Goal: Task Accomplishment & Management: Use online tool/utility

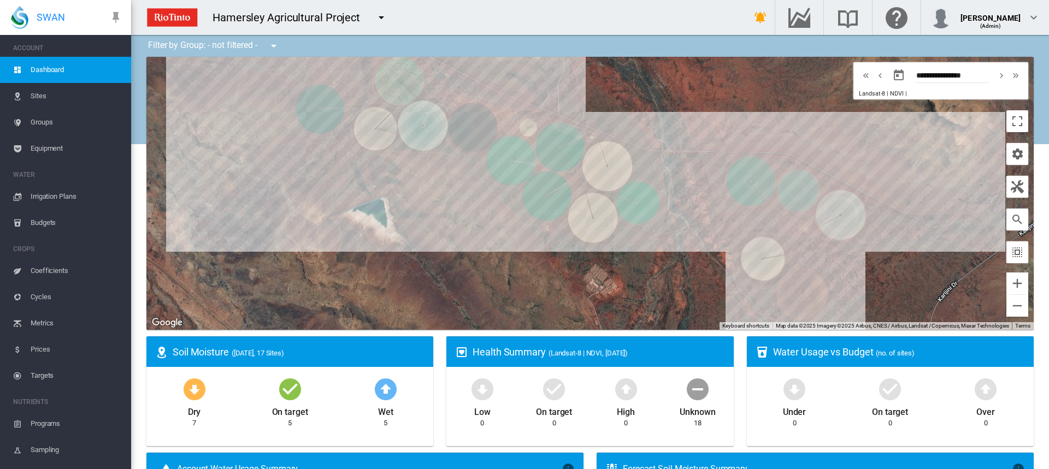
click at [55, 194] on span "Irrigation Plans" at bounding box center [77, 197] width 92 height 26
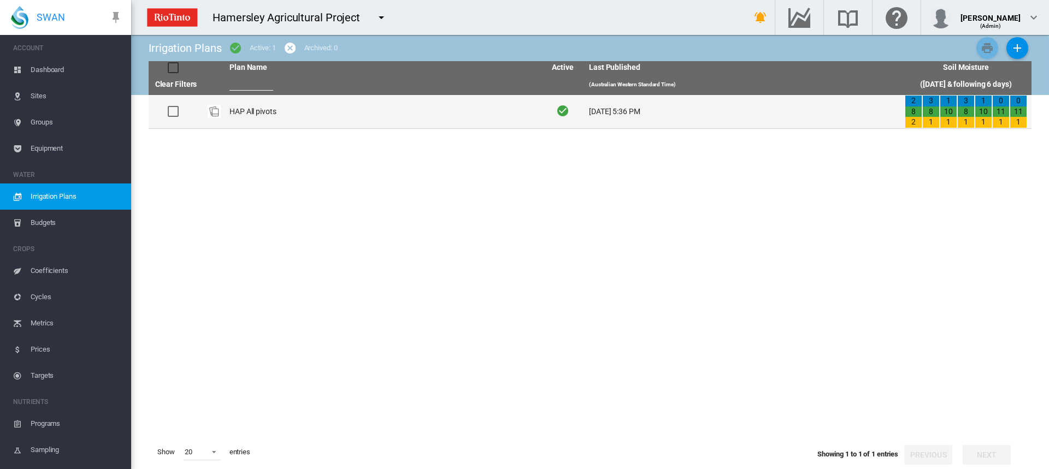
click at [264, 110] on td "HAP All pivots" at bounding box center [383, 111] width 316 height 33
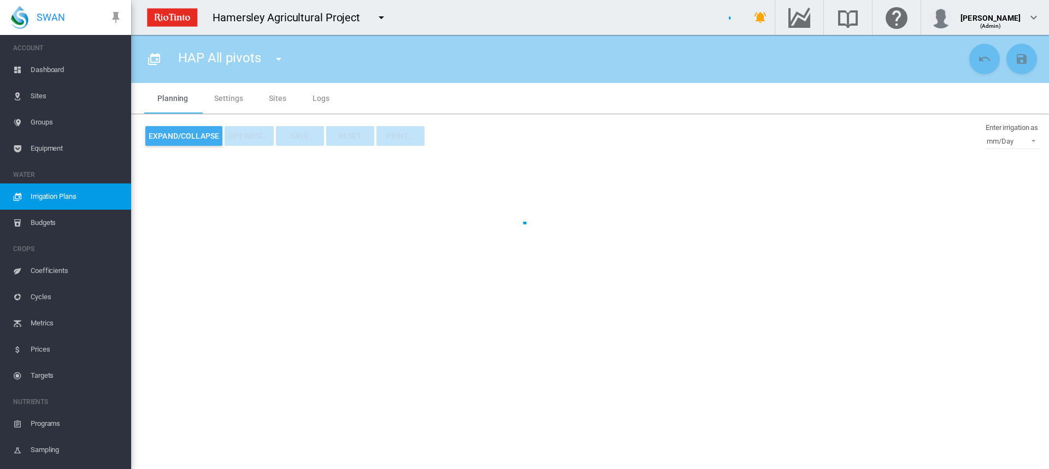
type input "**********"
type input "*"
type input "*****"
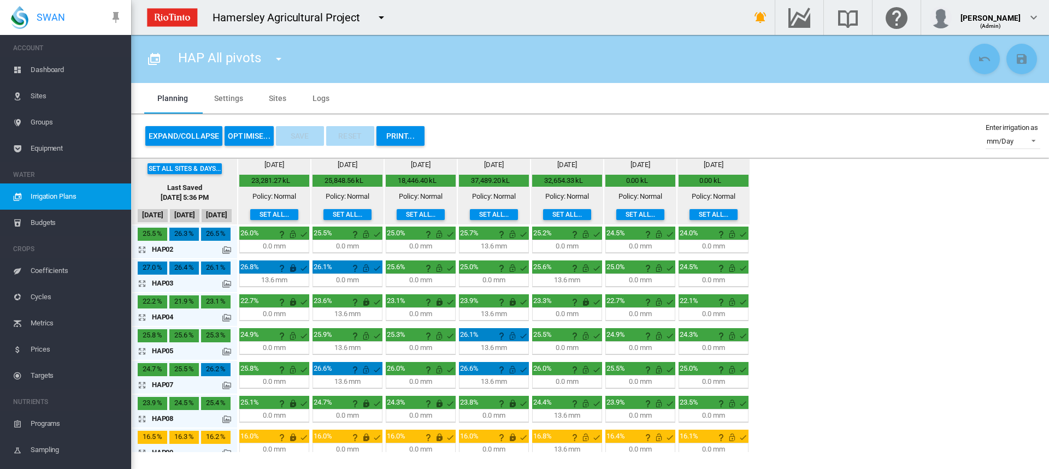
click at [247, 136] on button "OPTIMISE..." at bounding box center [249, 136] width 49 height 20
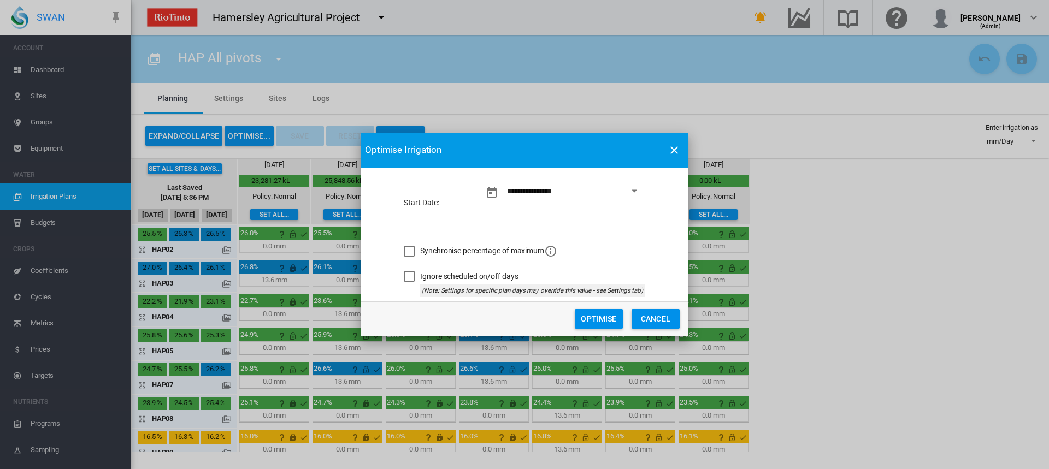
click at [589, 316] on button "Optimise" at bounding box center [599, 319] width 48 height 20
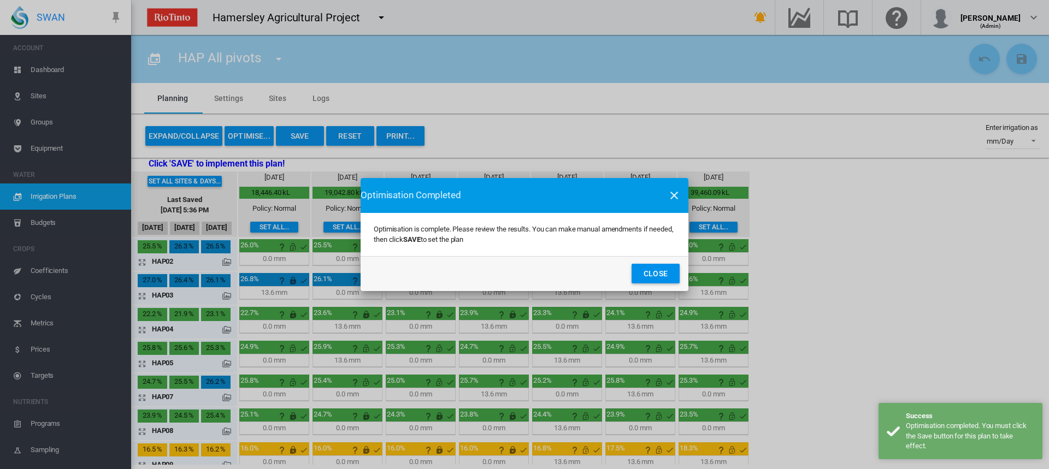
click at [645, 275] on button "Close" at bounding box center [656, 274] width 48 height 20
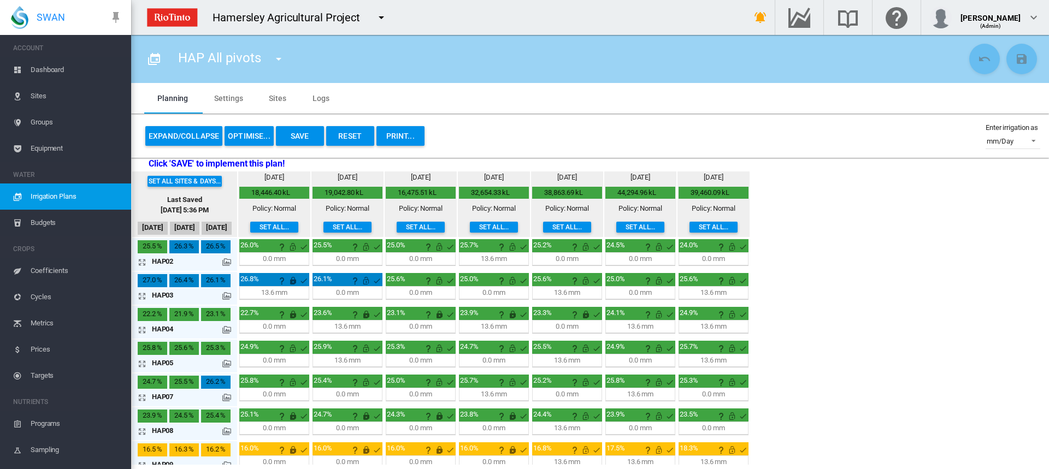
click at [341, 362] on div "13.6 mm" at bounding box center [347, 361] width 26 height 10
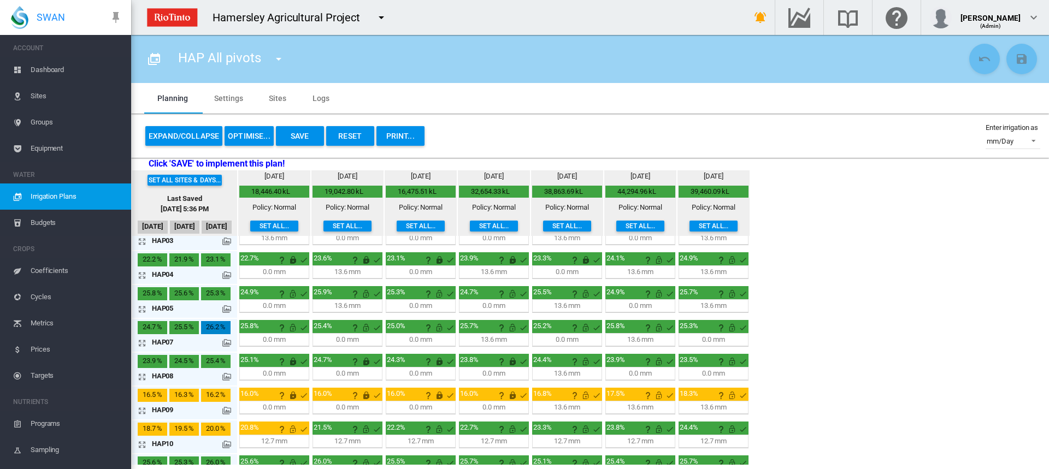
click at [142, 410] on md-icon "icon-arrow-expand" at bounding box center [144, 410] width 13 height 13
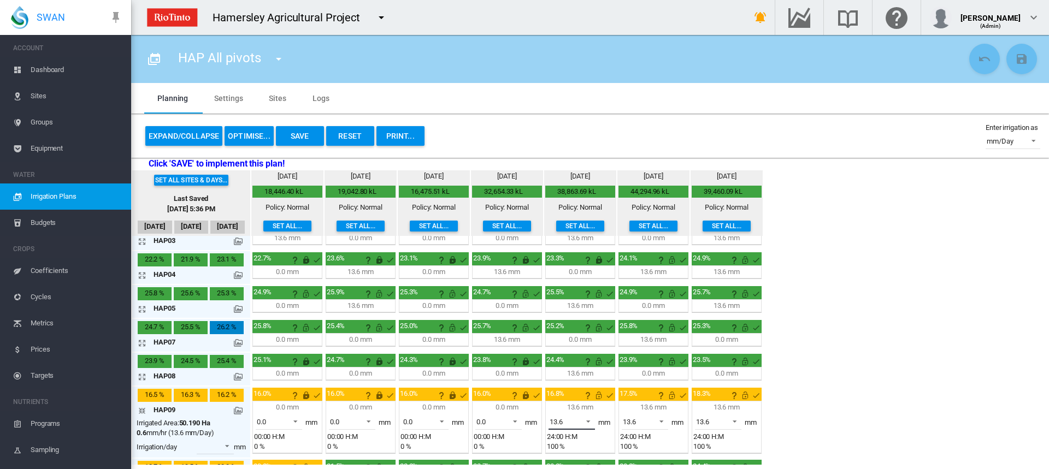
click at [590, 421] on span at bounding box center [585, 421] width 13 height 10
click at [585, 396] on md-option "0.0" at bounding box center [578, 395] width 74 height 26
click at [662, 420] on span at bounding box center [658, 421] width 13 height 10
click at [653, 392] on md-option "0.0" at bounding box center [651, 395] width 74 height 26
click at [733, 418] on span at bounding box center [731, 421] width 13 height 10
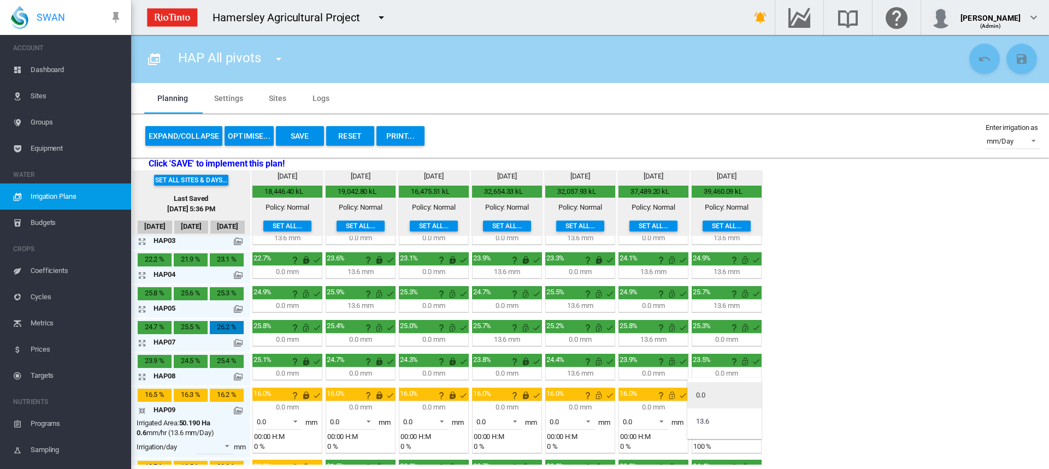
click at [716, 397] on md-option "0.0" at bounding box center [724, 395] width 74 height 26
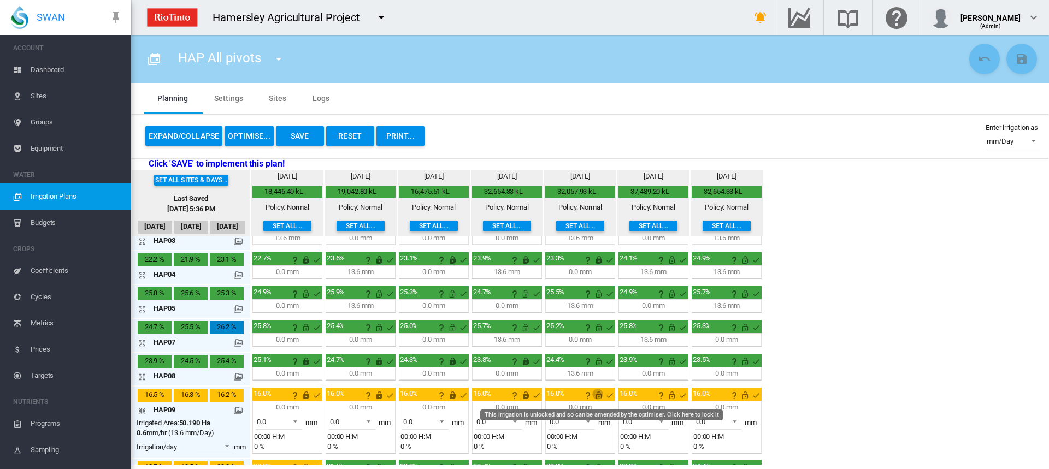
click at [598, 395] on md-icon "This irrigation is unlocked and so can be amended by the optimiser. Click here …" at bounding box center [598, 395] width 13 height 13
click at [669, 395] on md-icon "This irrigation is unlocked and so can be amended by the optimiser. Click here …" at bounding box center [671, 395] width 13 height 13
click at [745, 396] on md-icon "This irrigation is unlocked and so can be amended by the optimiser. Click here …" at bounding box center [745, 395] width 13 height 13
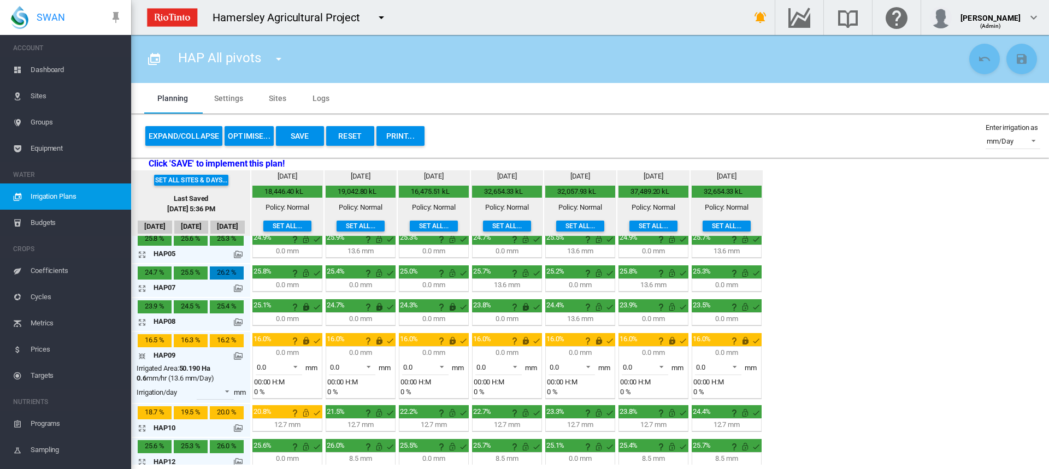
click at [253, 140] on button "OPTIMISE..." at bounding box center [249, 136] width 49 height 20
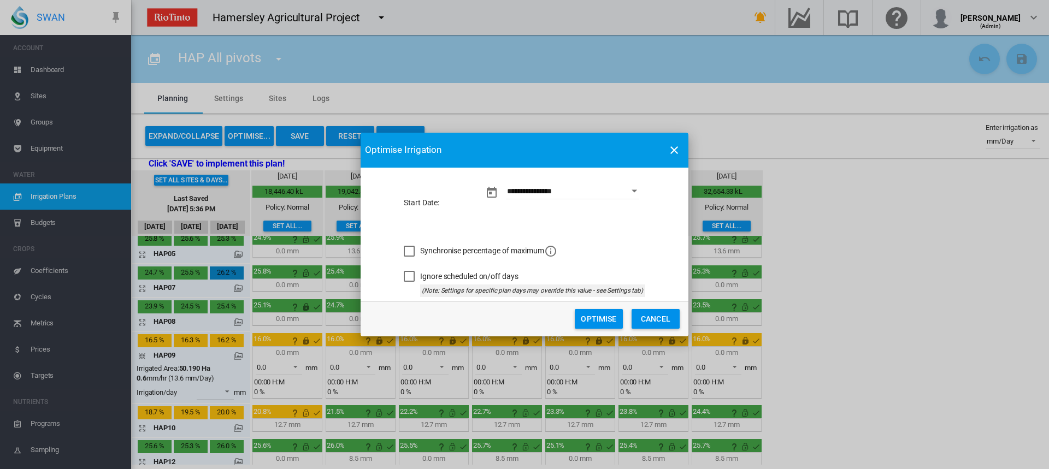
click at [588, 315] on button "Optimise" at bounding box center [599, 319] width 48 height 20
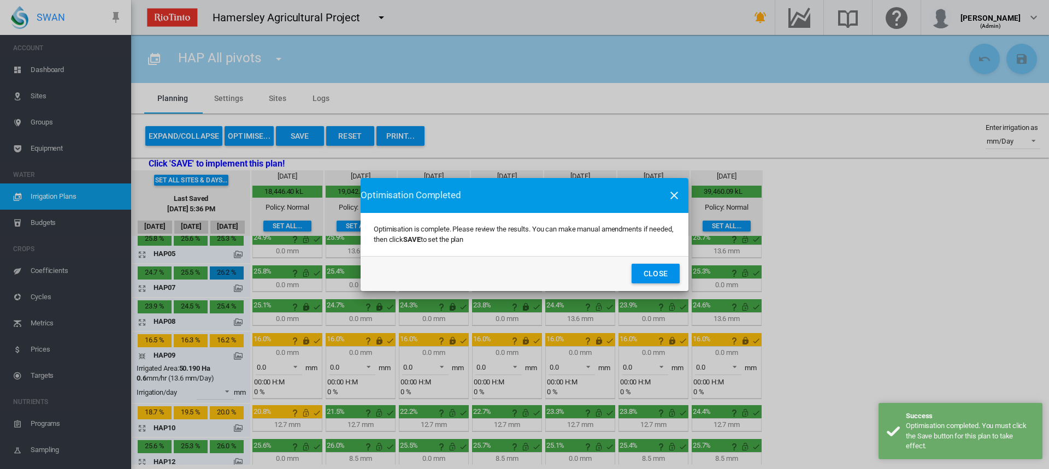
drag, startPoint x: 674, startPoint y: 268, endPoint x: 634, endPoint y: 268, distance: 39.9
click at [673, 268] on button "Close" at bounding box center [656, 274] width 48 height 20
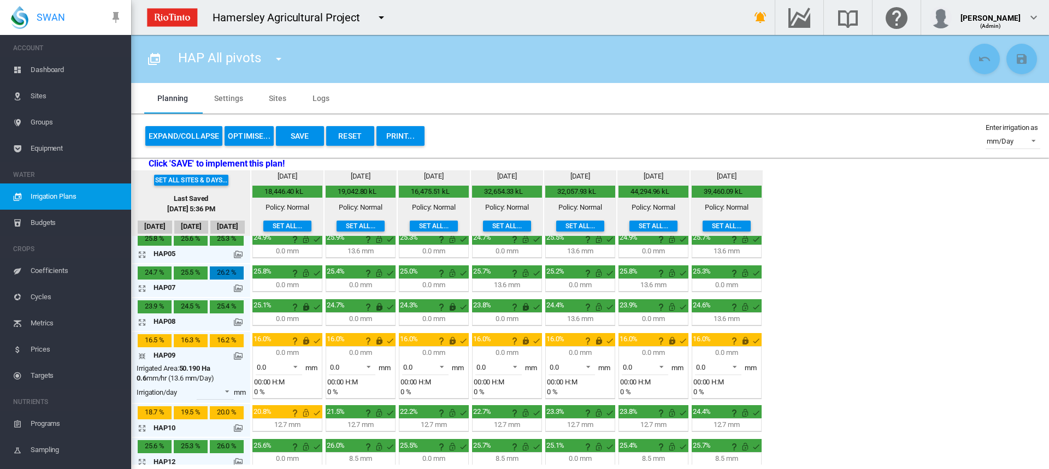
click at [238, 253] on md-icon at bounding box center [238, 254] width 9 height 9
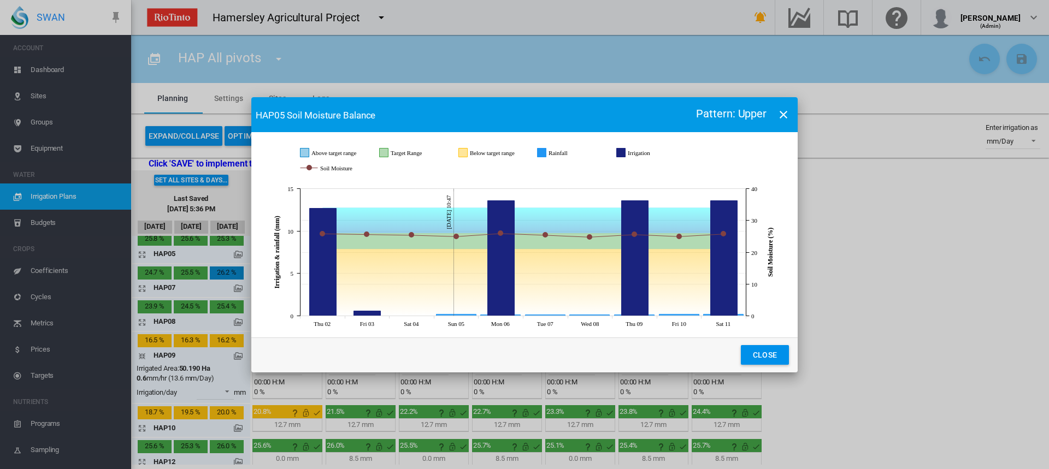
click at [786, 110] on md-icon "icon-close" at bounding box center [783, 114] width 13 height 13
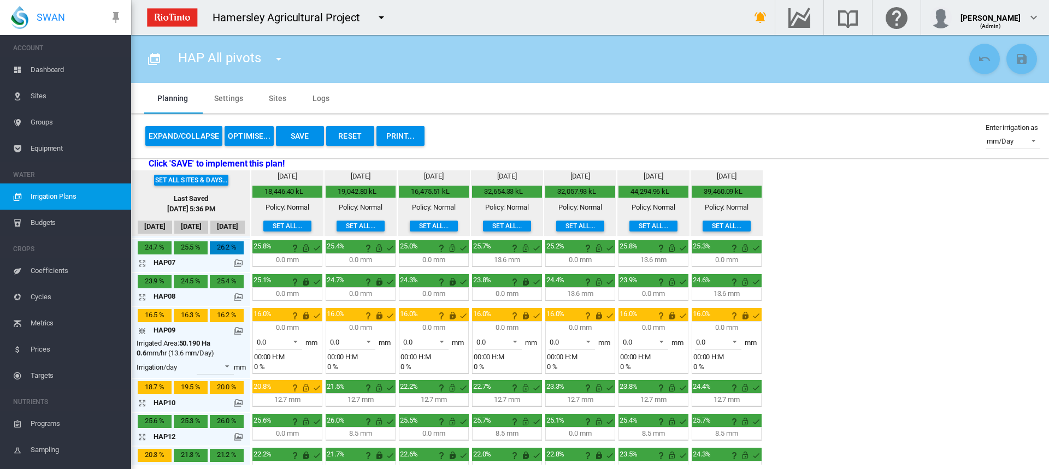
scroll to position [164, 0]
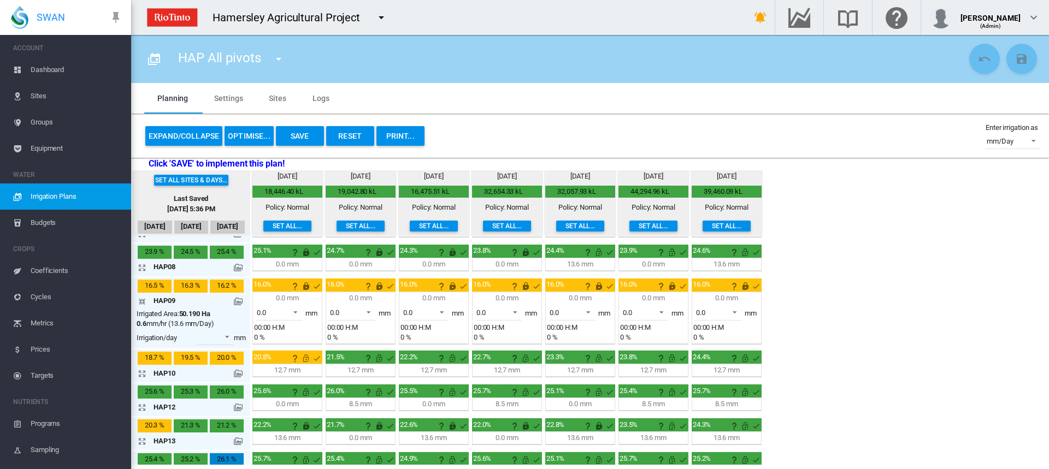
click at [144, 302] on md-icon "icon-arrow-collapse" at bounding box center [144, 301] width 13 height 13
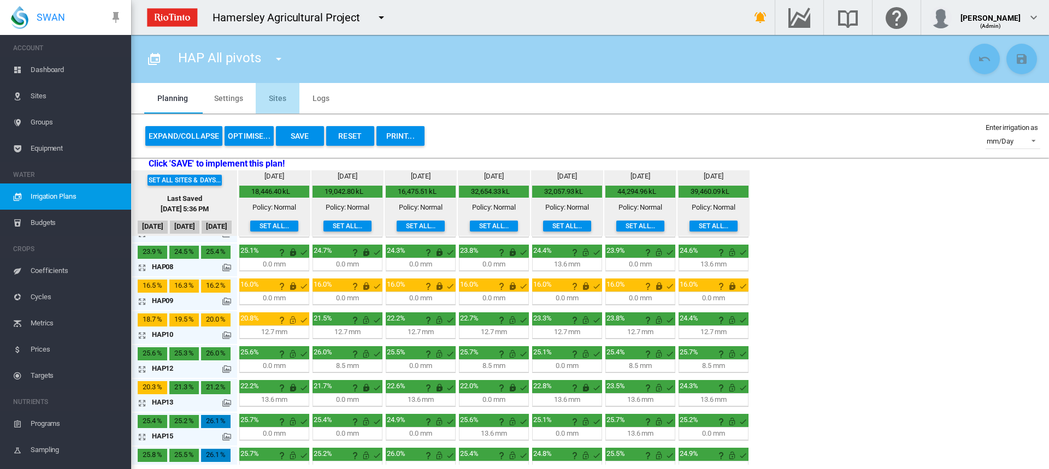
click at [270, 97] on md-tab-item "Sites" at bounding box center [278, 98] width 44 height 31
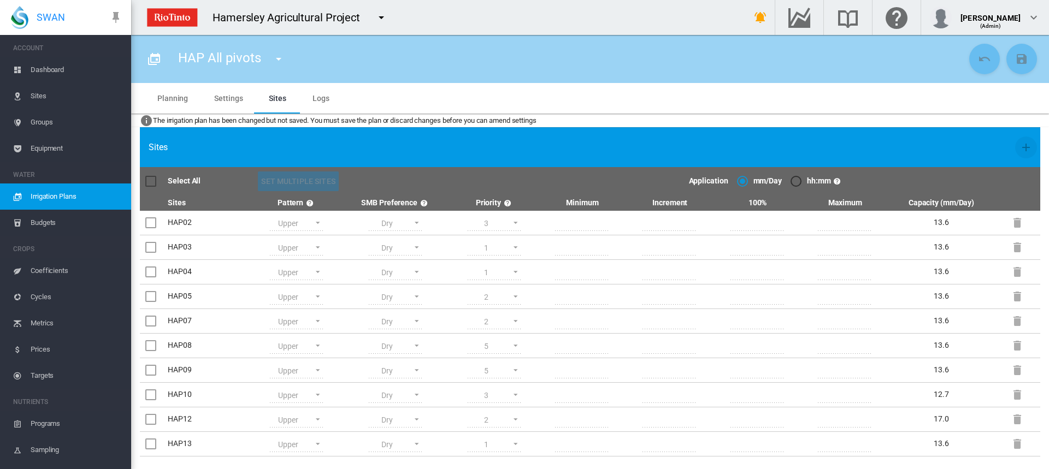
click at [164, 98] on md-tab-item "Planning" at bounding box center [172, 98] width 57 height 31
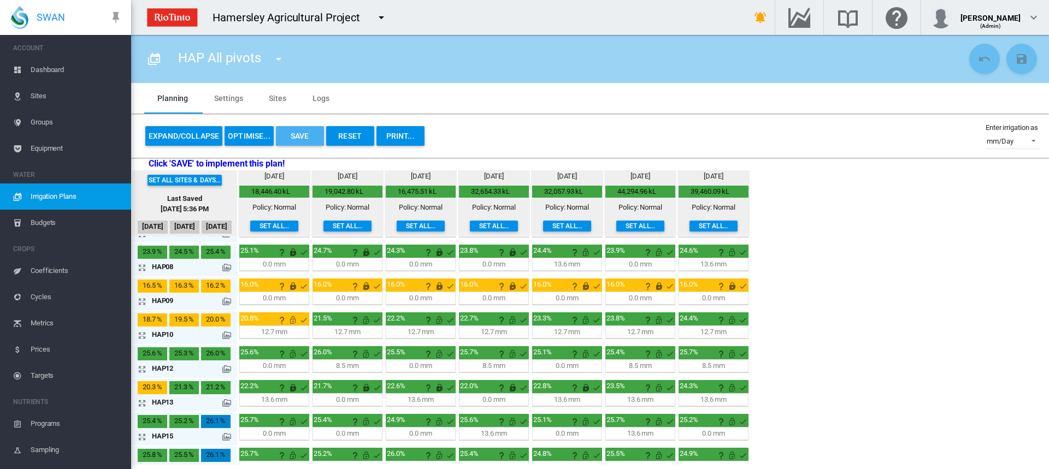
click at [287, 139] on button "Save" at bounding box center [300, 136] width 48 height 20
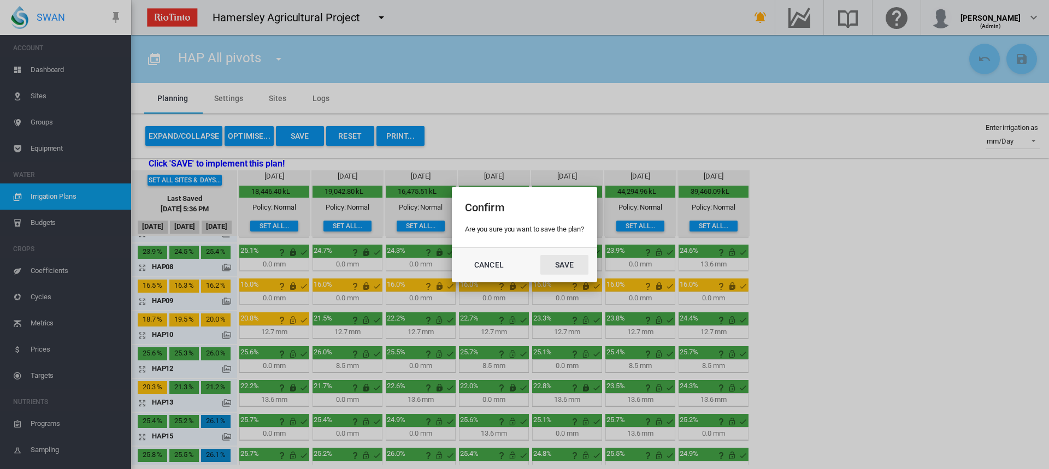
click at [559, 267] on button "Save" at bounding box center [564, 265] width 48 height 20
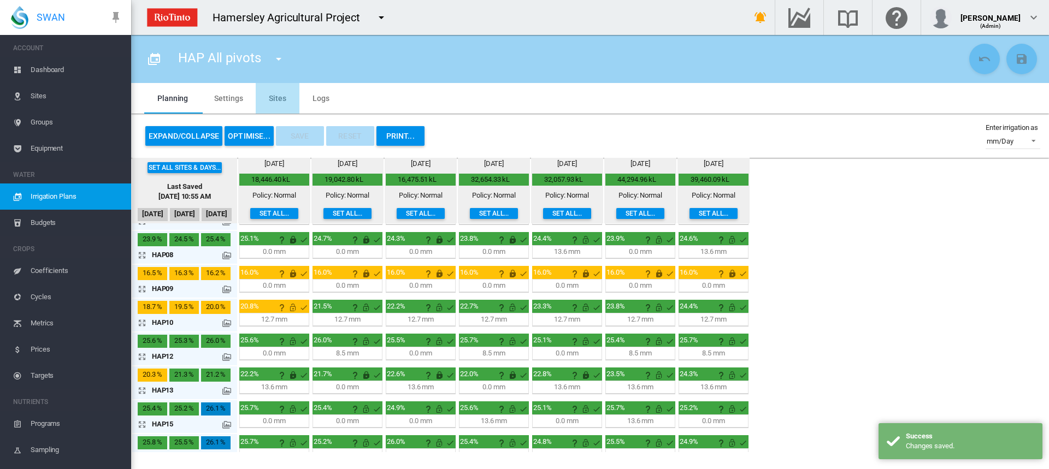
click at [285, 102] on md-tab-item "Sites" at bounding box center [278, 98] width 44 height 31
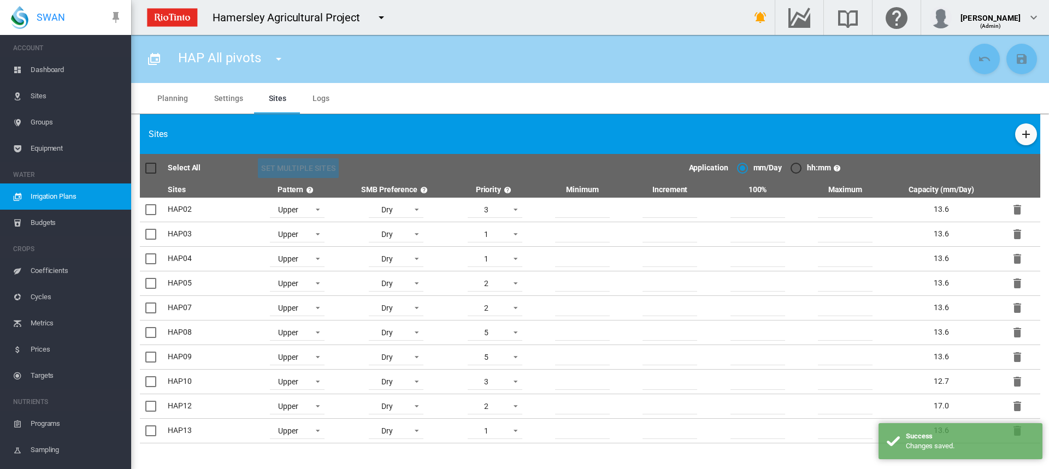
scroll to position [44, 0]
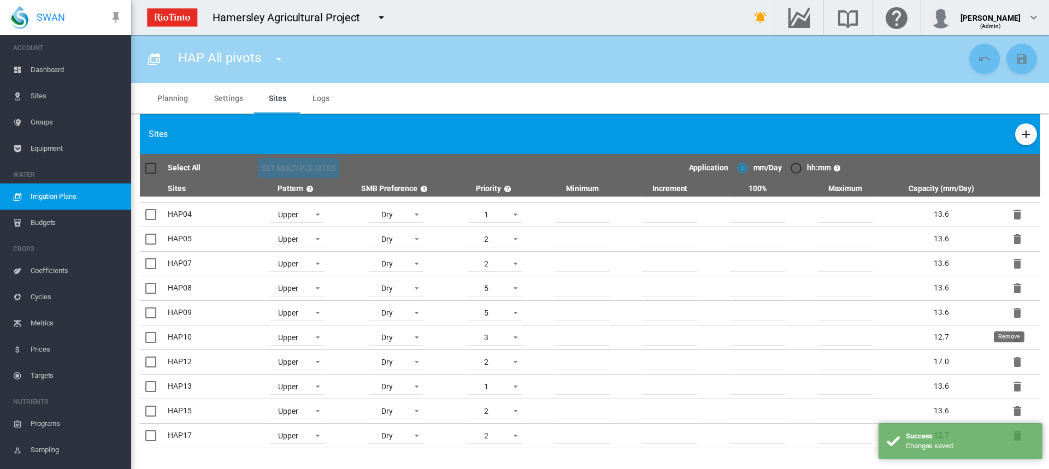
click at [1011, 311] on md-icon "icon-delete" at bounding box center [1017, 312] width 13 height 13
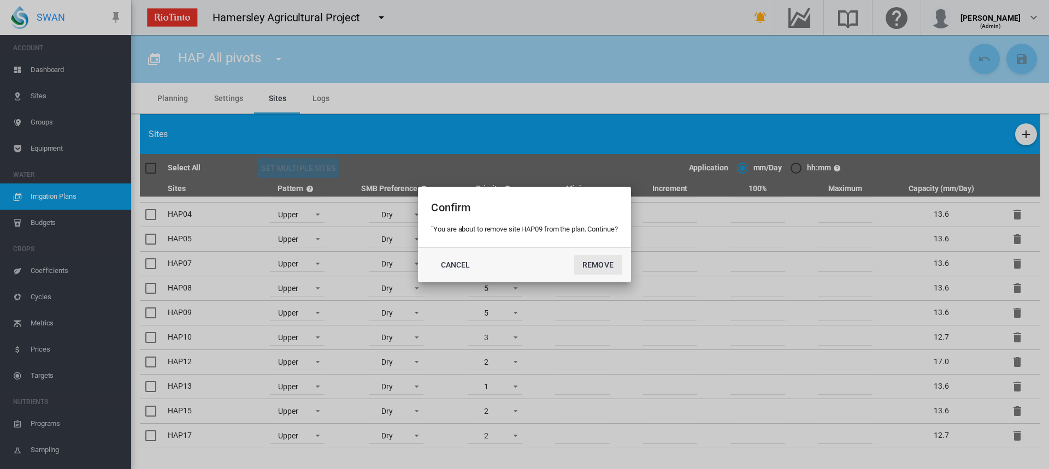
click at [603, 266] on button "Remove" at bounding box center [598, 265] width 48 height 20
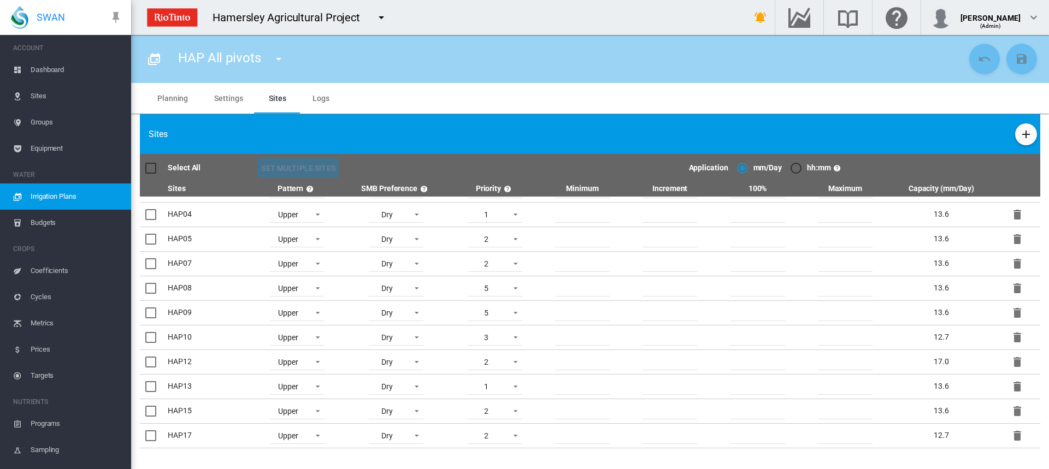
scroll to position [20, 0]
click at [173, 101] on md-tab-item "Planning" at bounding box center [172, 98] width 57 height 31
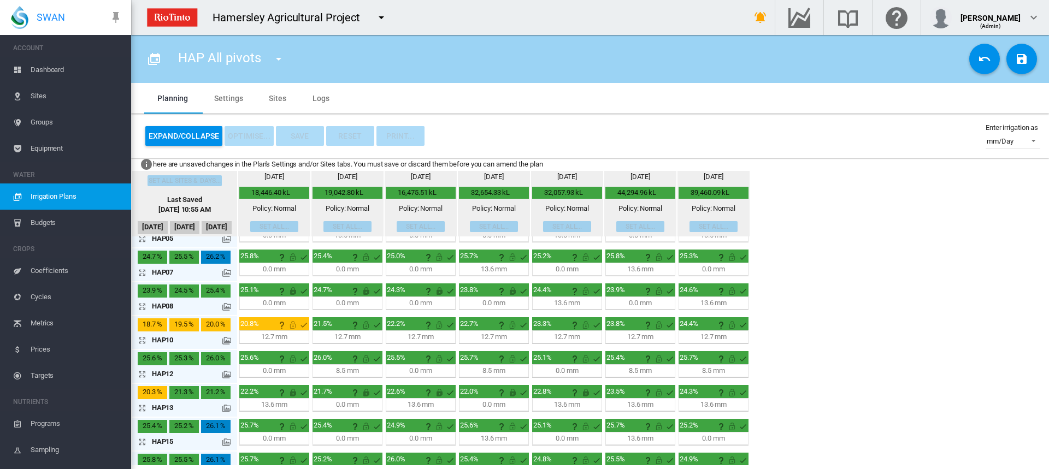
scroll to position [146, 0]
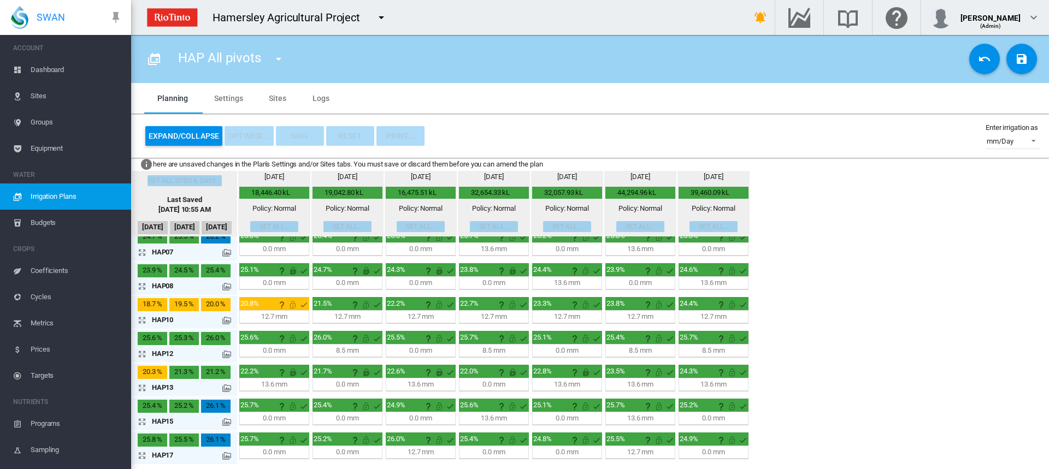
click at [484, 124] on div "Expand/Collapse OPTIMISE... Save Reset PRINT... Enter irrigation as mm/Day mm/D…" at bounding box center [590, 136] width 900 height 26
click at [226, 99] on md-tab-item "Settings" at bounding box center [228, 98] width 55 height 31
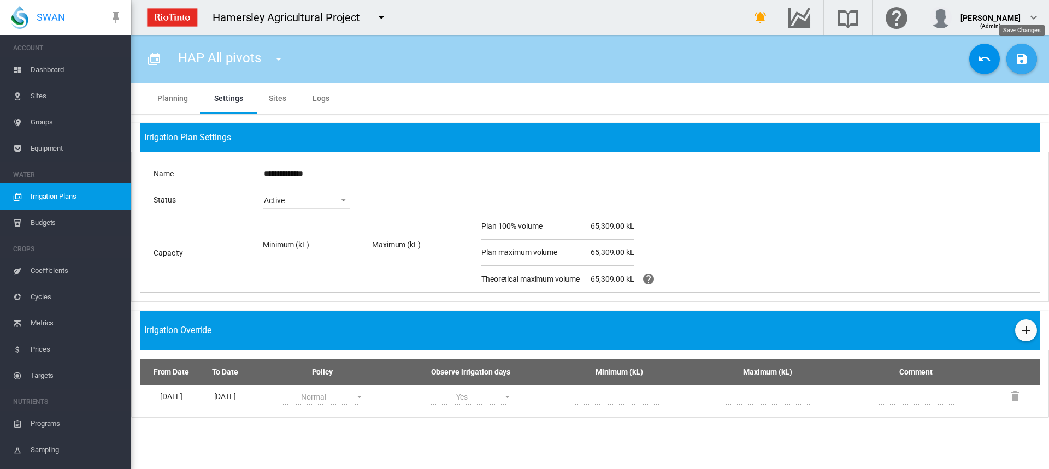
click at [1023, 52] on md-icon "icon-content-save" at bounding box center [1021, 58] width 13 height 13
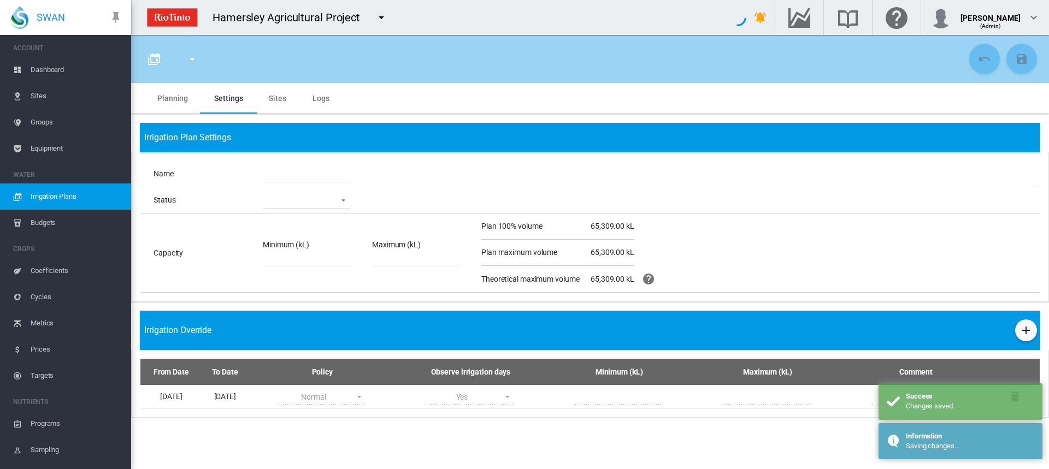
type input "**********"
click at [164, 96] on md-tab-item "Planning" at bounding box center [172, 98] width 57 height 31
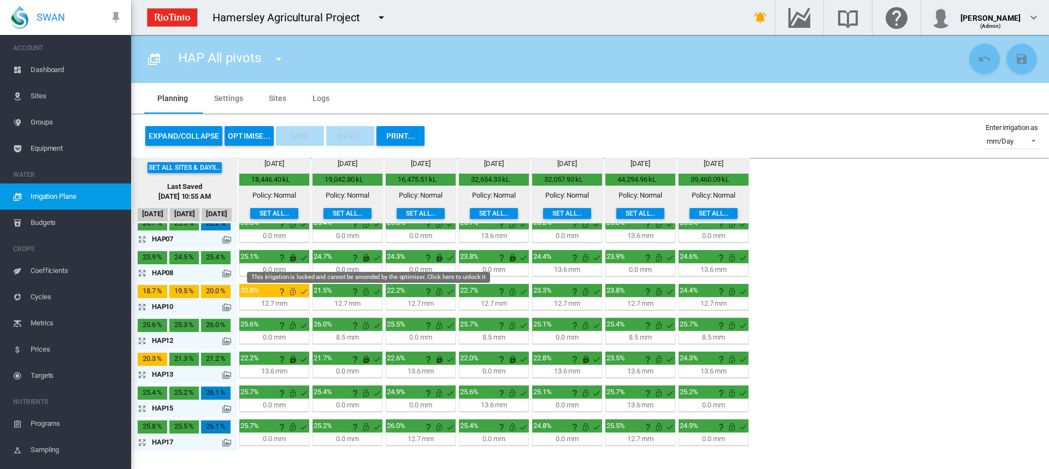
click at [366, 257] on md-icon "This irrigation is locked and cannot be amended by the optimiser. Click here to…" at bounding box center [365, 257] width 13 height 13
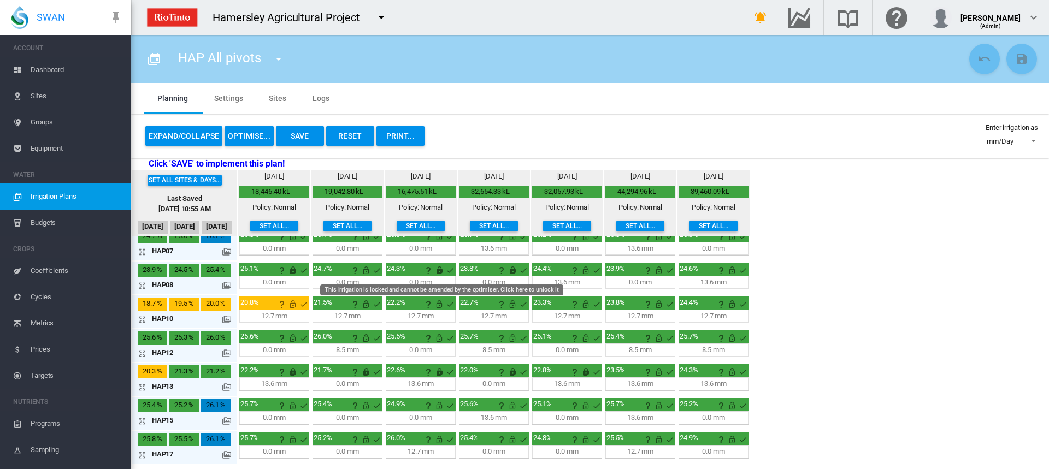
click at [437, 269] on md-icon "This irrigation is locked and cannot be amended by the optimiser. Click here to…" at bounding box center [439, 270] width 13 height 13
click at [514, 269] on md-icon "This irrigation is locked and cannot be amended by the optimiser. Click here to…" at bounding box center [512, 270] width 13 height 13
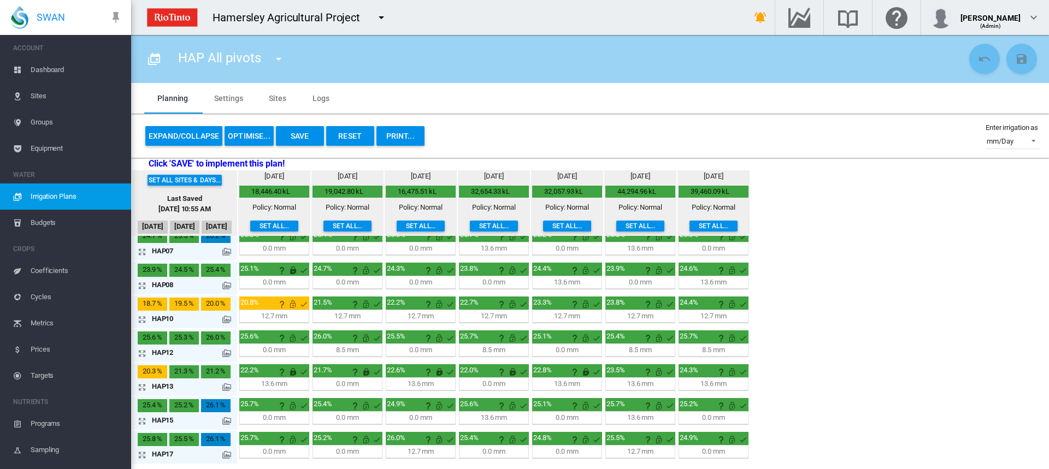
click at [140, 319] on md-icon "icon-arrow-expand" at bounding box center [144, 319] width 13 height 13
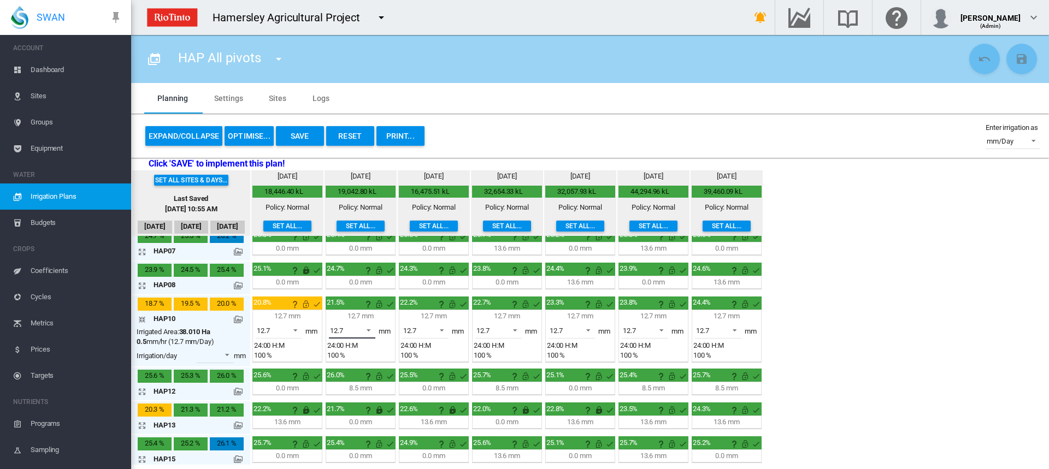
click at [370, 330] on span at bounding box center [365, 330] width 13 height 10
click at [367, 310] on md-option "0.0" at bounding box center [358, 304] width 74 height 26
click at [444, 331] on span at bounding box center [438, 330] width 13 height 10
click at [433, 311] on md-option "0.0" at bounding box center [431, 304] width 74 height 26
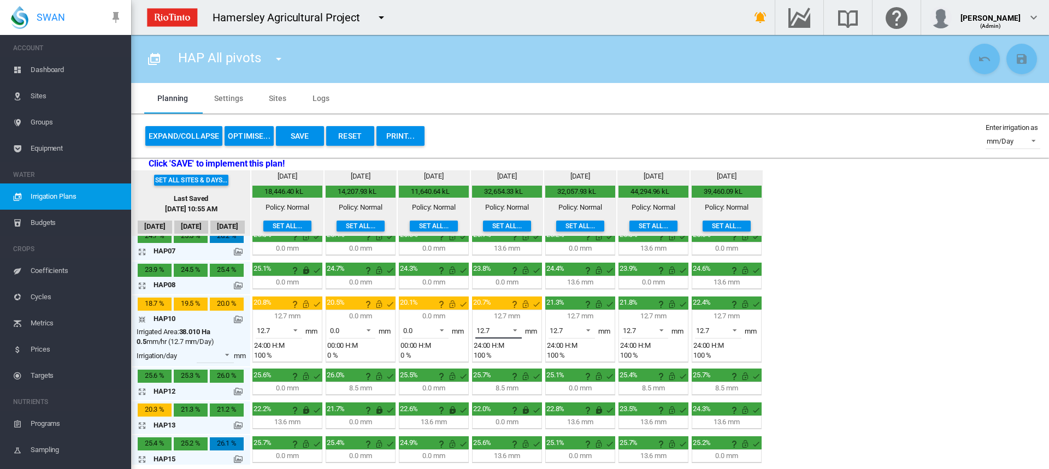
click at [516, 331] on span at bounding box center [511, 330] width 13 height 10
click at [500, 301] on md-option "0.0" at bounding box center [505, 304] width 74 height 26
click at [517, 332] on span at bounding box center [511, 330] width 13 height 10
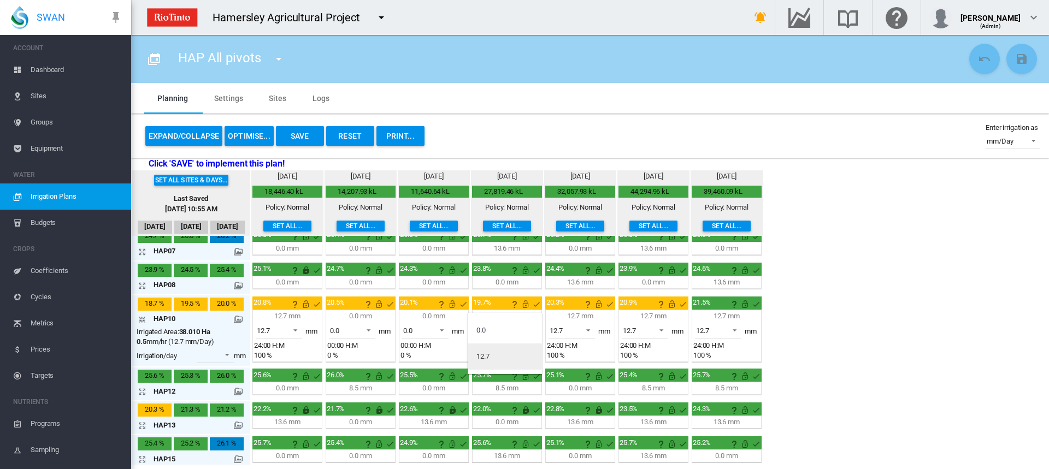
click at [493, 351] on md-option "12.7" at bounding box center [505, 357] width 74 height 26
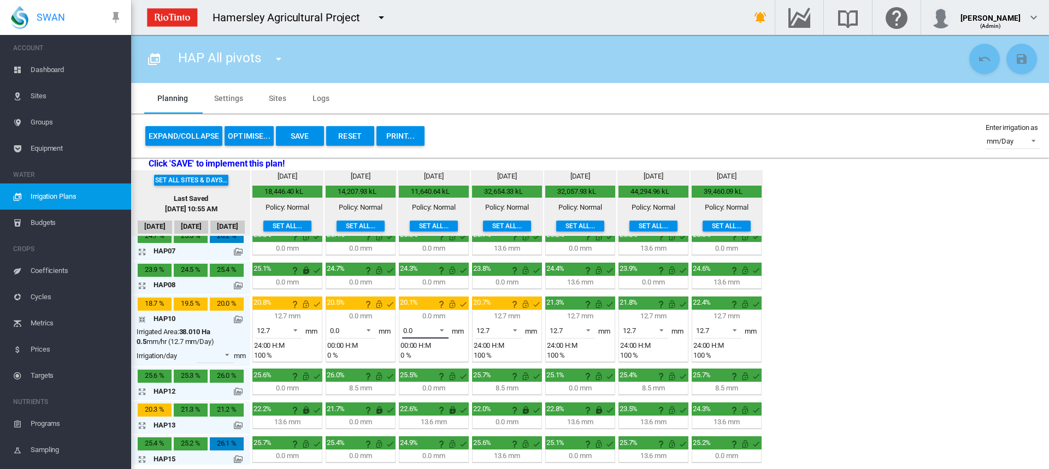
click at [439, 332] on span at bounding box center [438, 330] width 13 height 10
click at [417, 352] on md-option "12.7" at bounding box center [431, 357] width 74 height 26
click at [367, 329] on span at bounding box center [365, 330] width 13 height 10
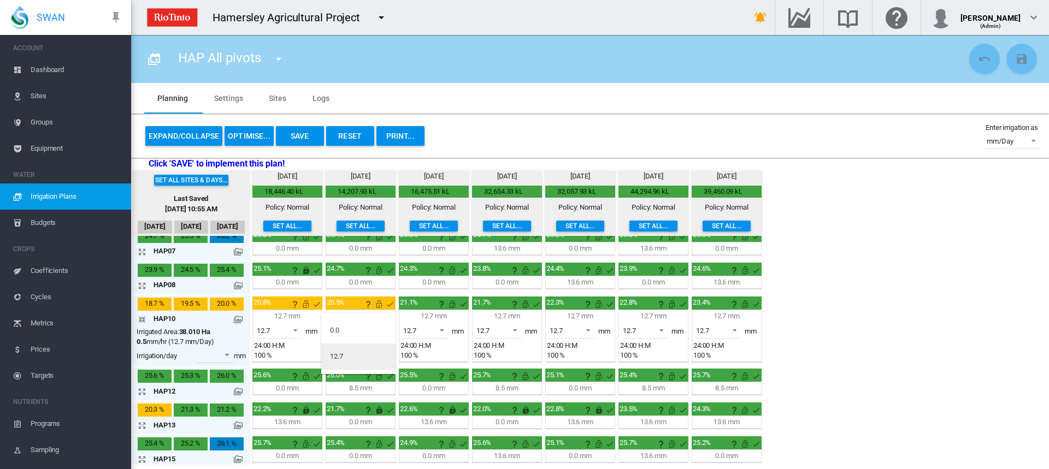
click at [344, 352] on md-option "12.7" at bounding box center [358, 357] width 74 height 26
click at [142, 316] on md-icon "icon-arrow-collapse" at bounding box center [144, 319] width 13 height 13
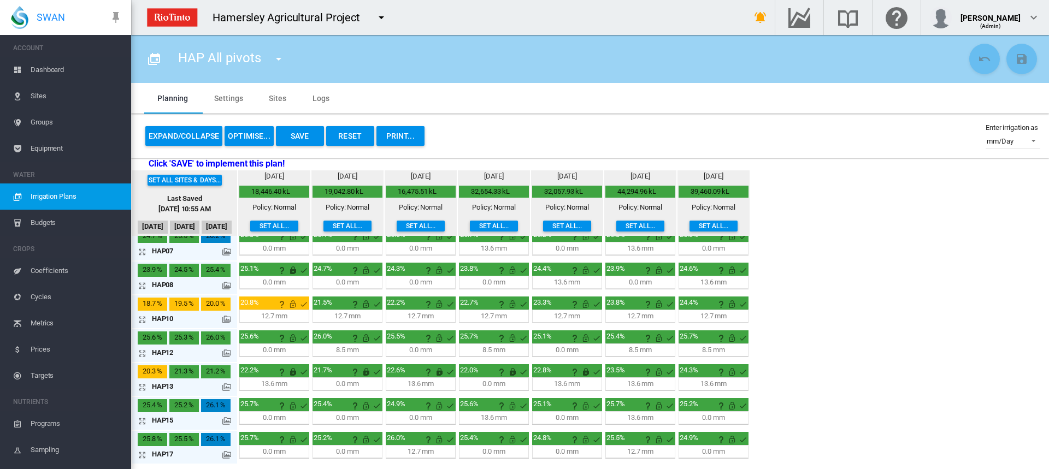
click at [140, 389] on md-icon "icon-arrow-expand" at bounding box center [144, 387] width 13 height 13
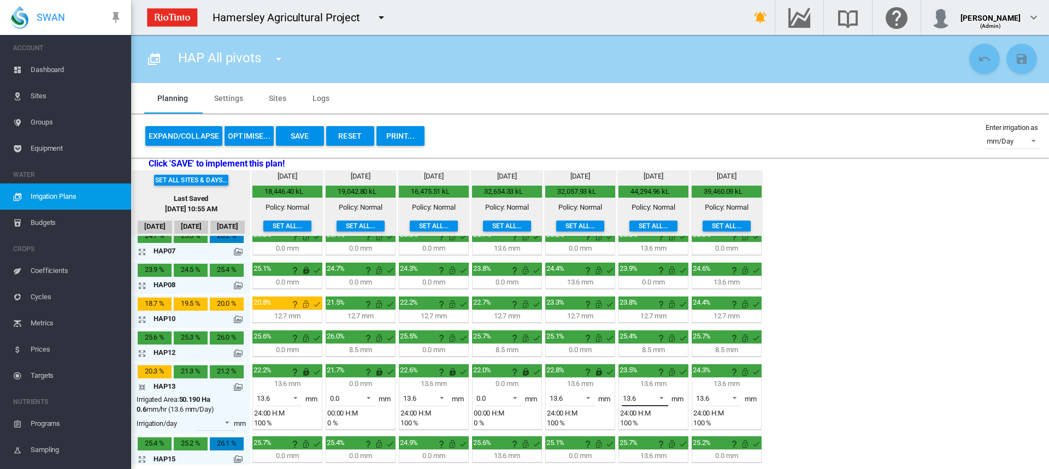
click at [659, 396] on span at bounding box center [658, 397] width 13 height 10
click at [650, 375] on md-option "0.0" at bounding box center [651, 372] width 74 height 26
click at [670, 373] on md-icon "This irrigation is unlocked and so can be amended by the optimiser. Click here …" at bounding box center [671, 371] width 13 height 13
click at [746, 370] on md-icon "This irrigation is unlocked and so can be amended by the optimiser. Click here …" at bounding box center [745, 371] width 13 height 13
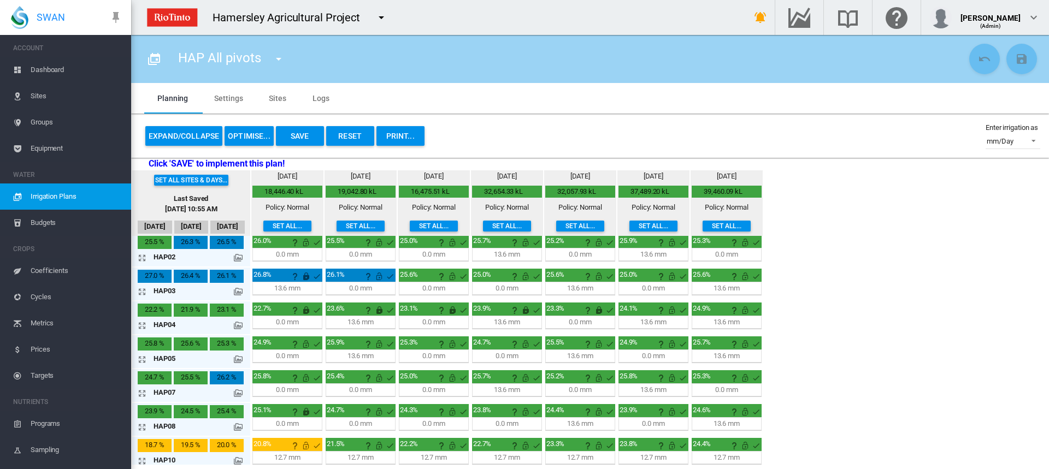
scroll to position [0, 0]
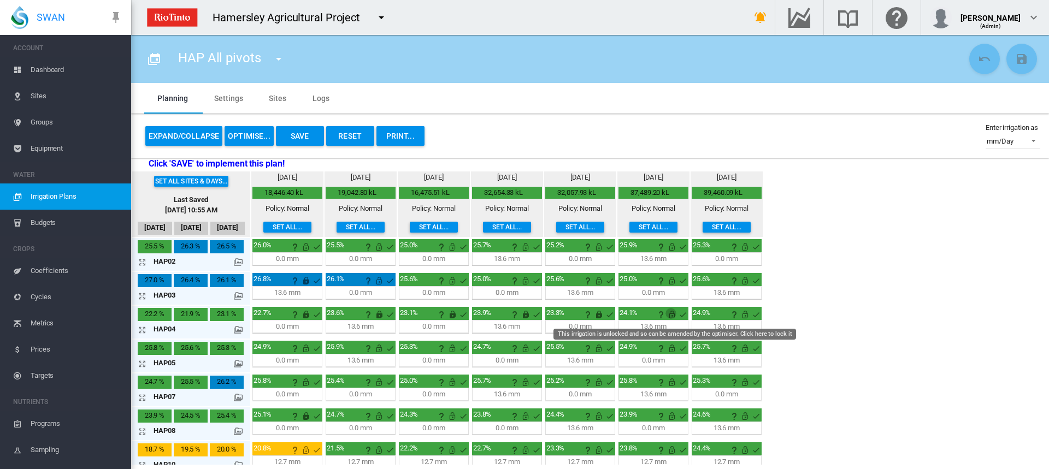
click at [671, 315] on md-icon "This irrigation is unlocked and so can be amended by the optimiser. Click here …" at bounding box center [671, 314] width 13 height 13
click at [145, 331] on md-icon "icon-arrow-expand" at bounding box center [144, 329] width 13 height 13
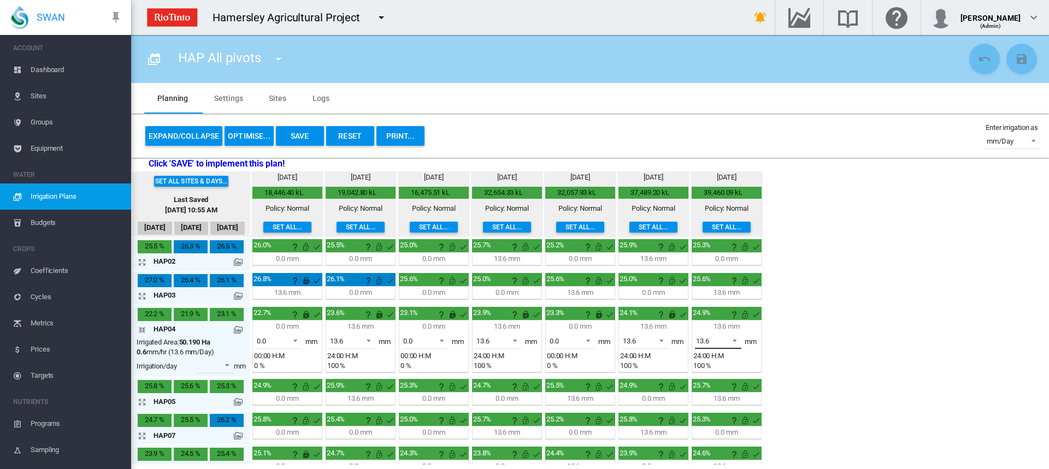
click at [734, 341] on span at bounding box center [731, 340] width 13 height 10
click at [716, 319] on md-option "0.0" at bounding box center [724, 315] width 74 height 26
click at [744, 314] on md-icon "This irrigation is unlocked and so can be amended by the optimiser. Click here …" at bounding box center [745, 314] width 13 height 13
click at [142, 294] on md-icon "icon-arrow-expand" at bounding box center [144, 296] width 13 height 13
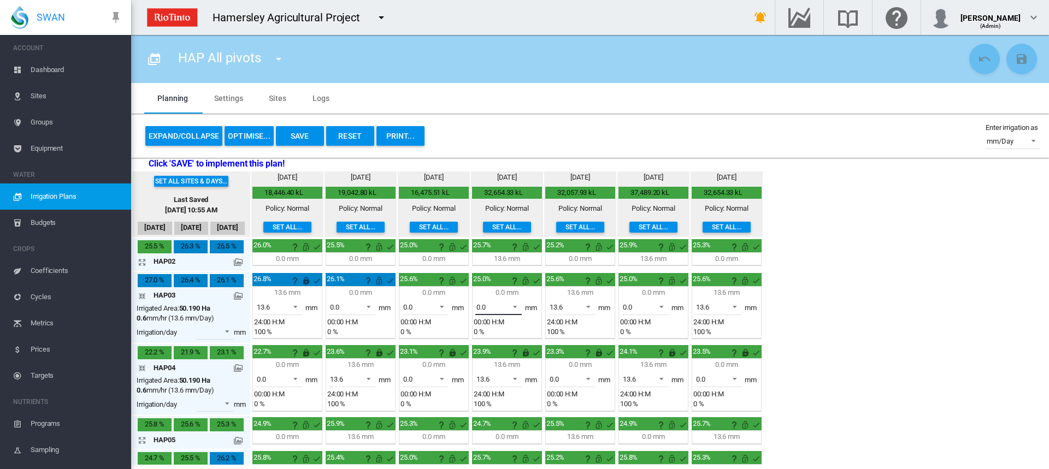
click at [516, 306] on span at bounding box center [511, 306] width 13 height 10
click at [509, 329] on md-option "13.6" at bounding box center [505, 333] width 74 height 26
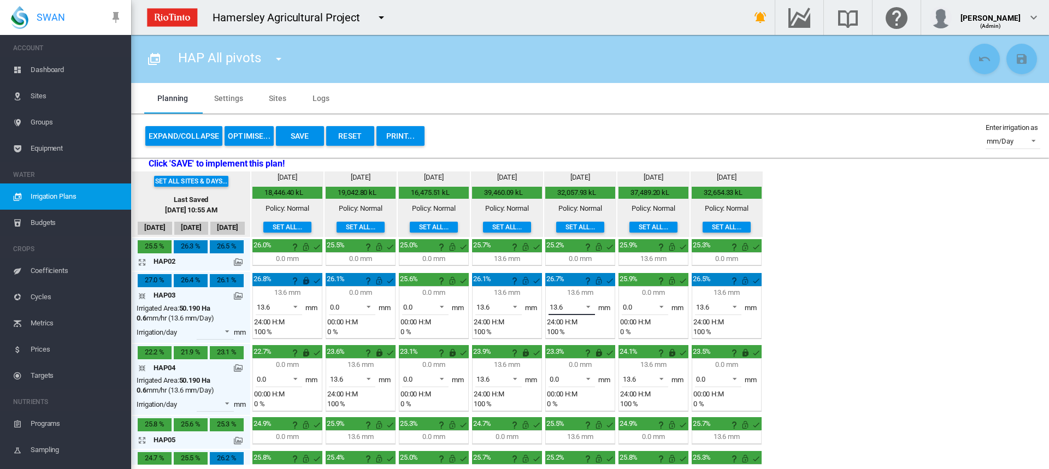
click at [588, 305] on span at bounding box center [585, 306] width 13 height 10
click at [575, 286] on md-option "0.0" at bounding box center [578, 281] width 74 height 26
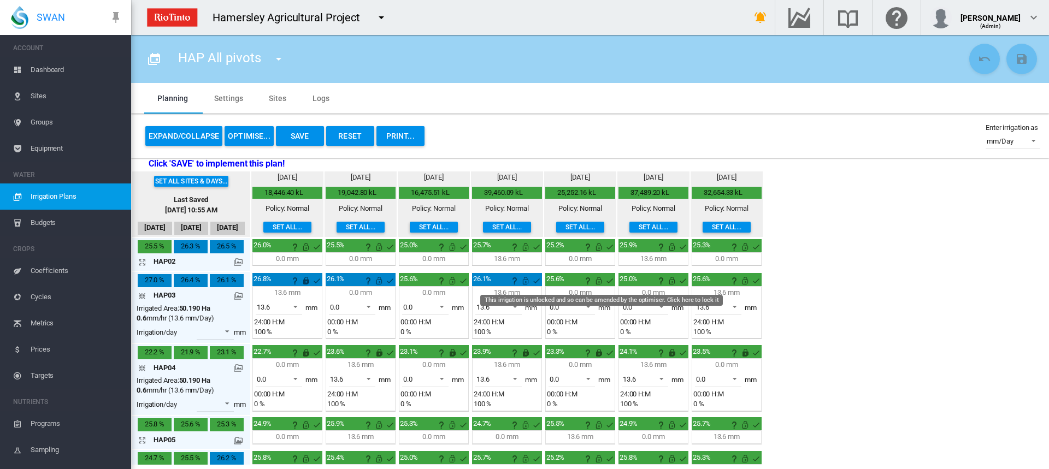
click at [600, 281] on md-icon "This irrigation is unlocked and so can be amended by the optimiser. Click here …" at bounding box center [598, 280] width 13 height 13
click at [669, 281] on md-icon "This irrigation is unlocked and so can be amended by the optimiser. Click here …" at bounding box center [671, 280] width 13 height 13
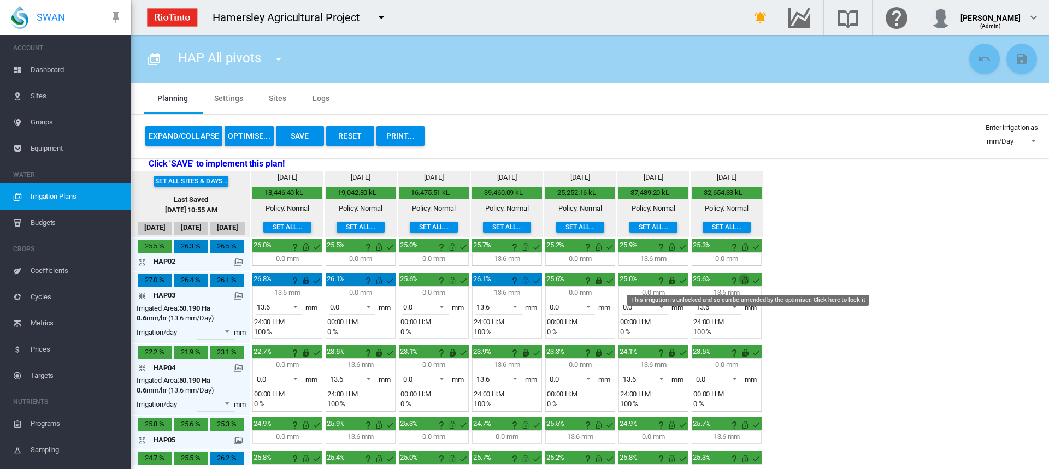
click at [744, 282] on md-icon "This irrigation is unlocked and so can be amended by the optimiser. Click here …" at bounding box center [745, 280] width 13 height 13
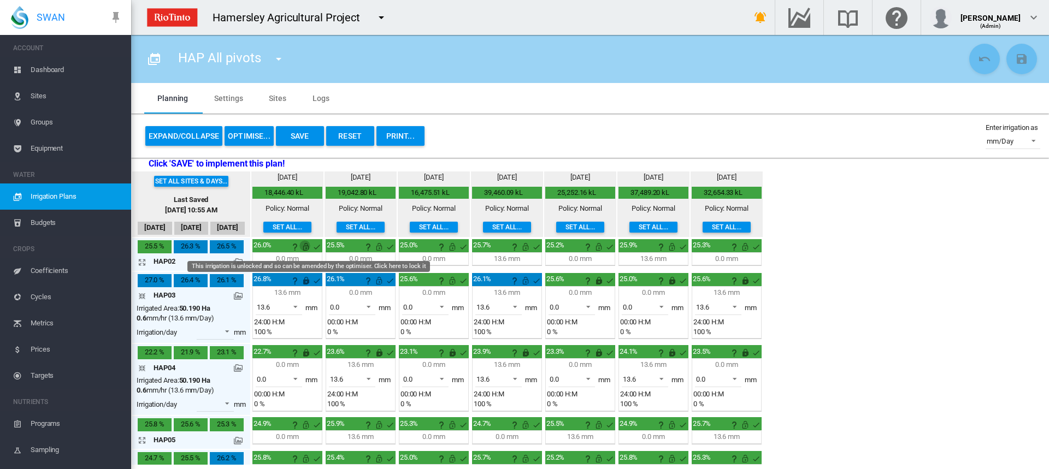
click at [305, 249] on md-icon "This irrigation is unlocked and so can be amended by the optimiser. Click here …" at bounding box center [305, 246] width 13 height 13
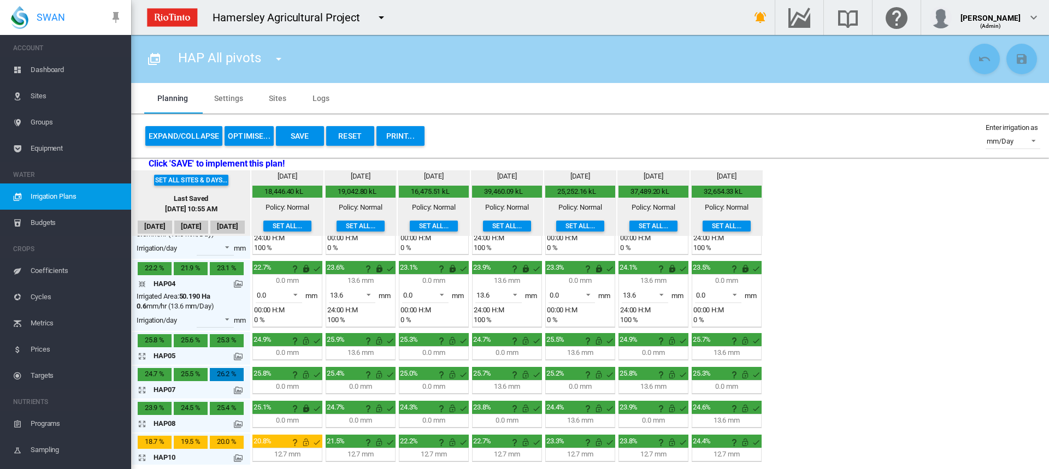
scroll to position [109, 0]
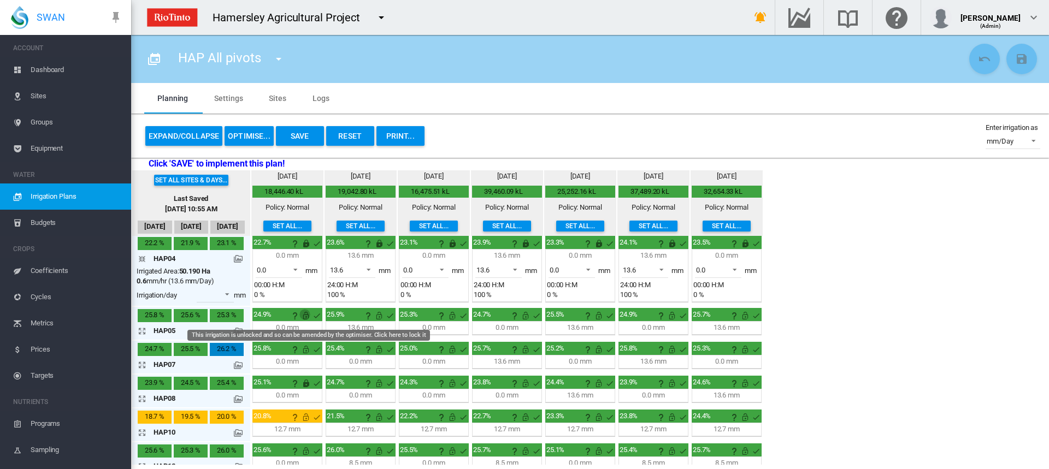
click at [307, 314] on md-icon "This irrigation is unlocked and so can be amended by the optimiser. Click here …" at bounding box center [305, 315] width 13 height 13
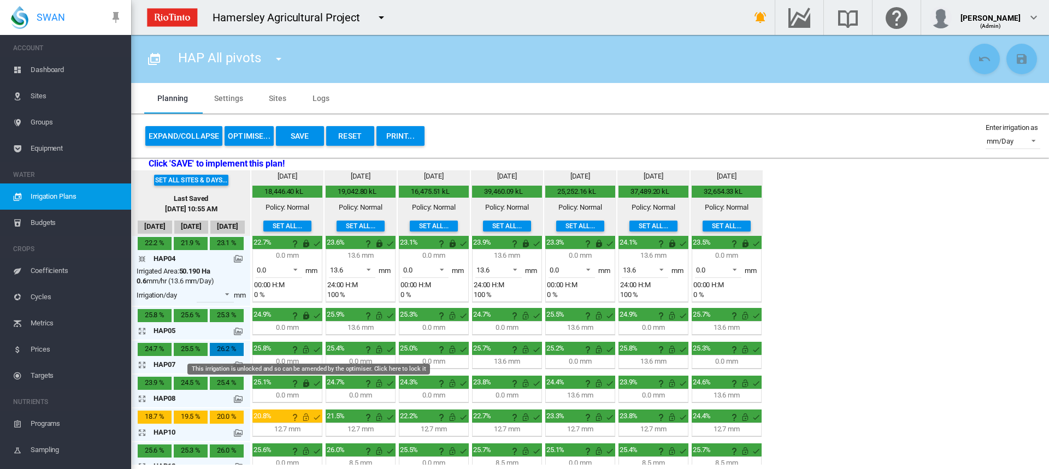
click at [305, 347] on md-icon "This irrigation is unlocked and so can be amended by the optimiser. Click here …" at bounding box center [305, 349] width 13 height 13
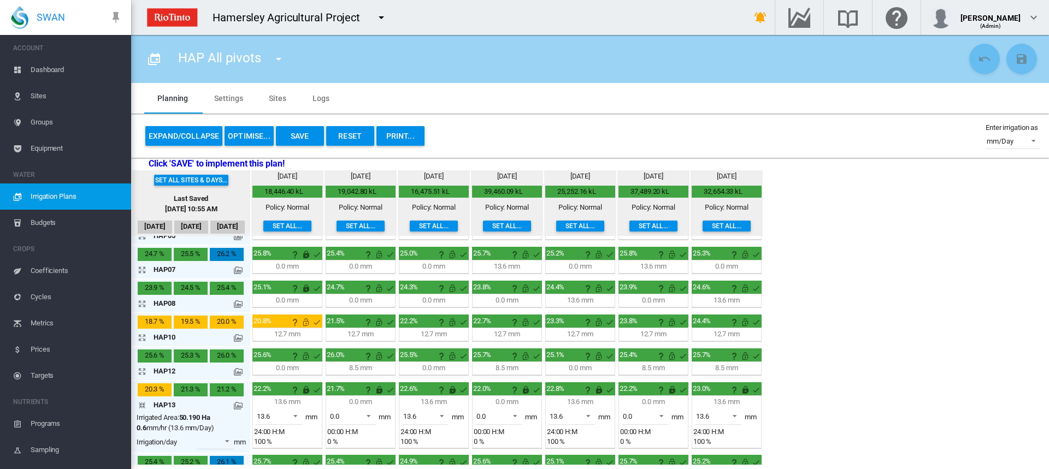
scroll to position [219, 0]
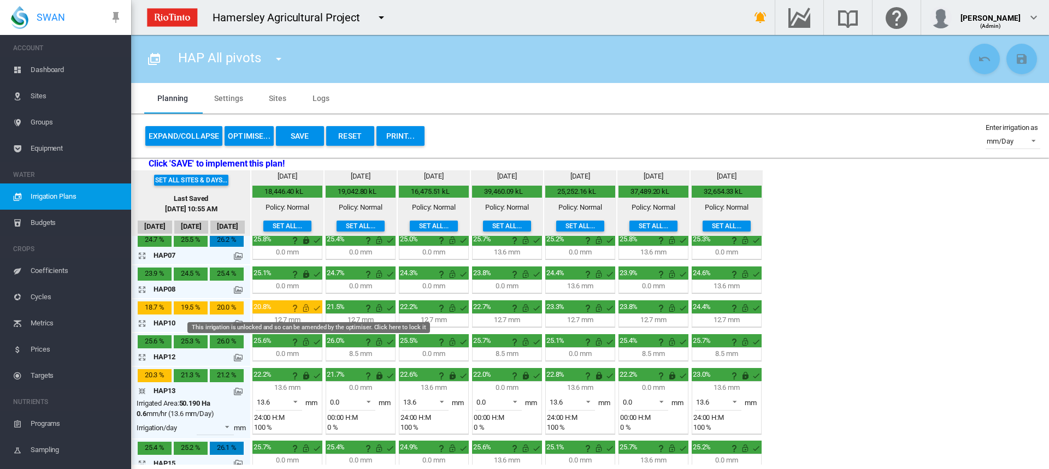
click at [307, 306] on md-icon "This irrigation is unlocked and so can be amended by the optimiser. Click here …" at bounding box center [305, 308] width 13 height 13
click at [303, 340] on md-icon "This irrigation is unlocked and so can be amended by the optimiser. Click here …" at bounding box center [305, 341] width 13 height 13
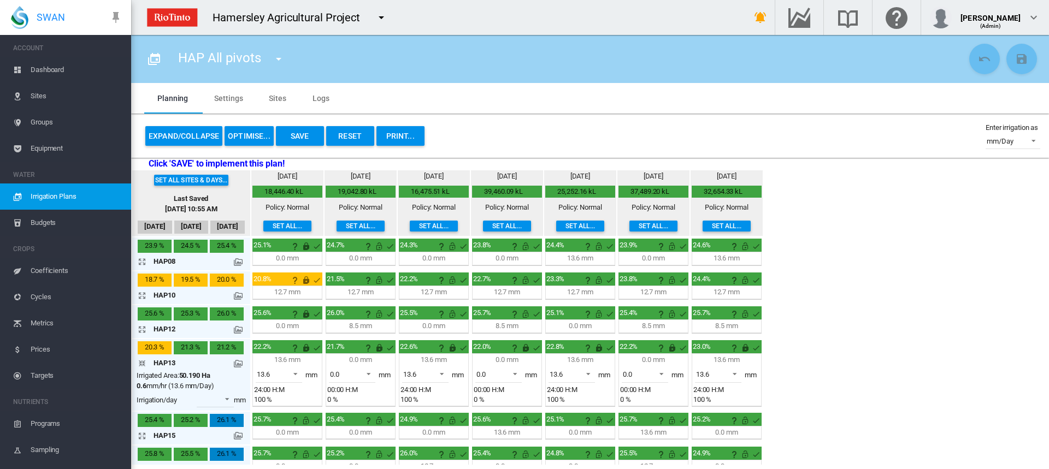
scroll to position [261, 0]
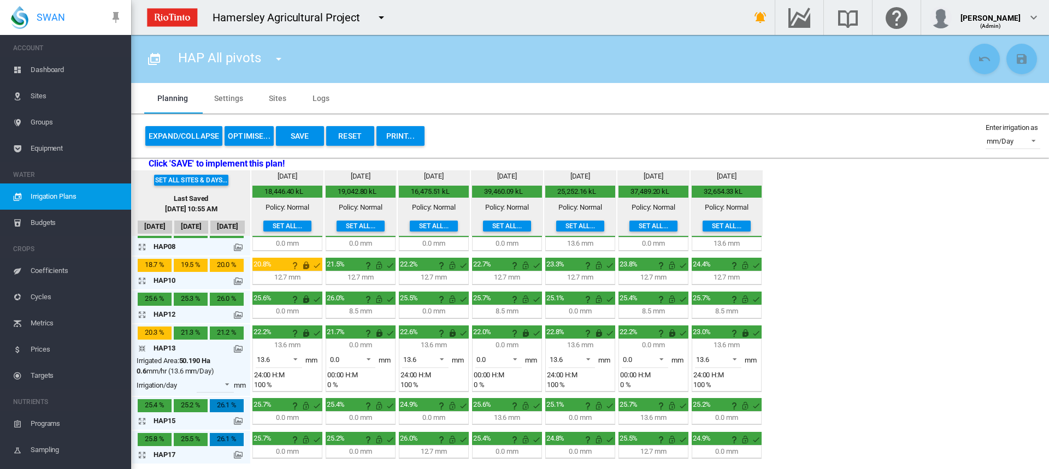
click at [144, 350] on md-icon "icon-arrow-collapse" at bounding box center [144, 348] width 13 height 13
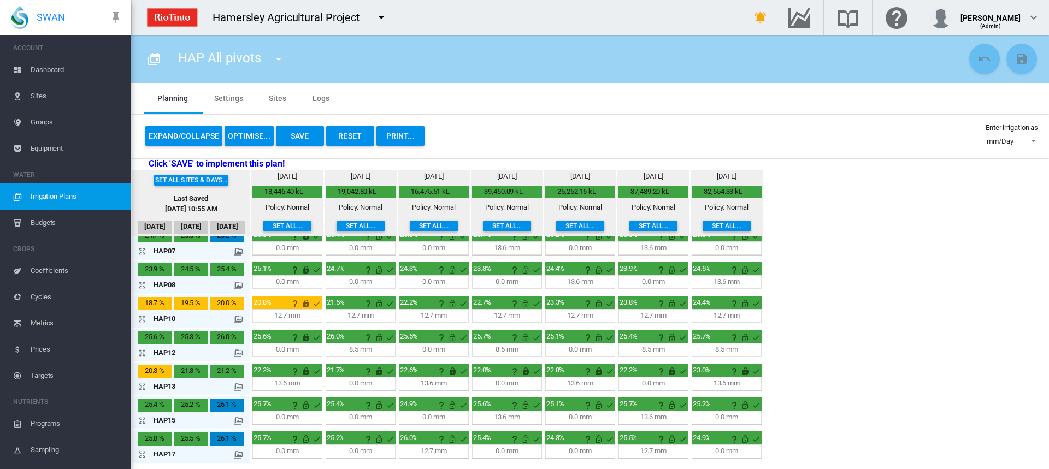
scroll to position [222, 0]
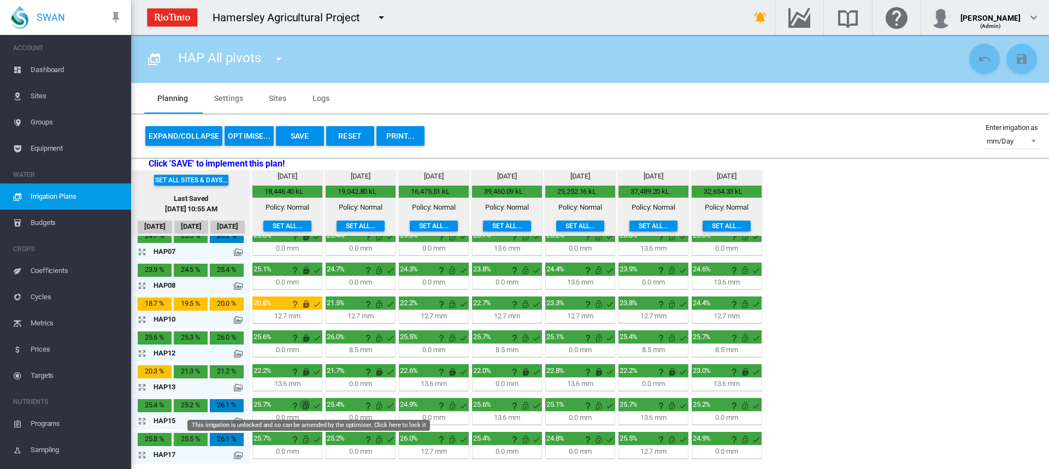
click at [306, 406] on md-icon "This irrigation is unlocked and so can be amended by the optimiser. Click here …" at bounding box center [305, 405] width 13 height 13
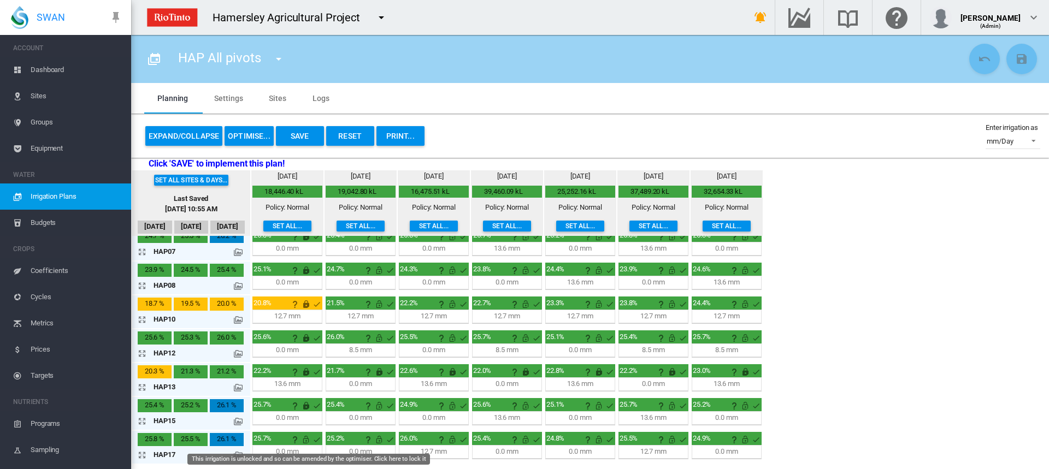
click at [303, 439] on md-icon "This irrigation is unlocked and so can be amended by the optimiser. Click here …" at bounding box center [305, 439] width 13 height 13
click at [241, 138] on button "OPTIMISE..." at bounding box center [249, 136] width 49 height 20
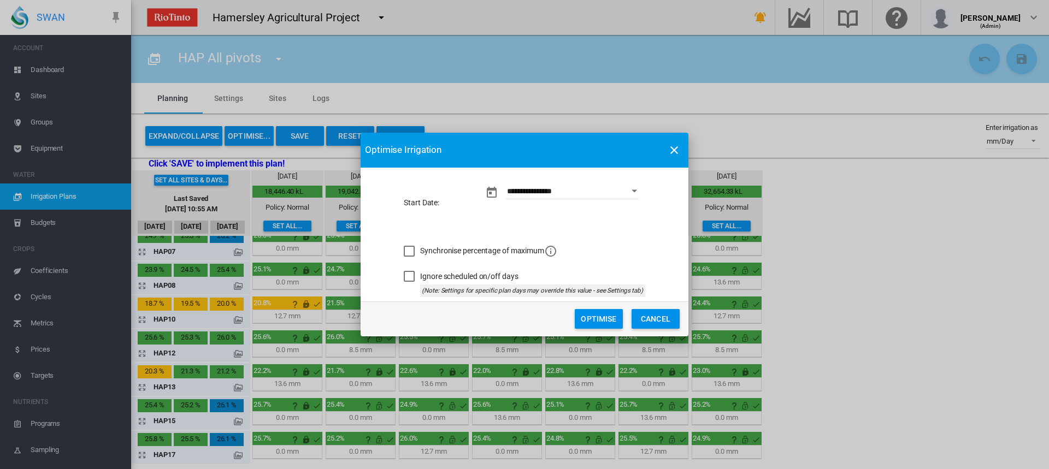
click at [585, 322] on button "Optimise" at bounding box center [599, 319] width 48 height 20
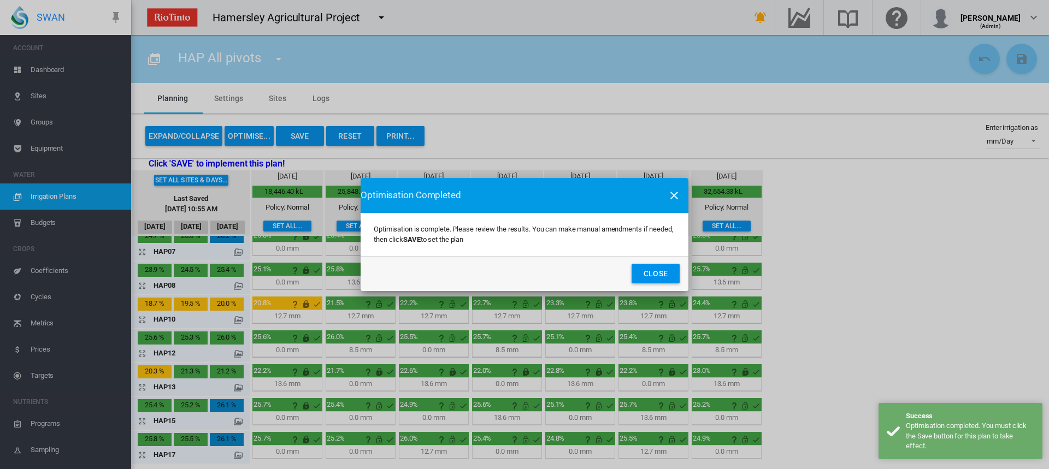
click at [661, 278] on button "Close" at bounding box center [656, 274] width 48 height 20
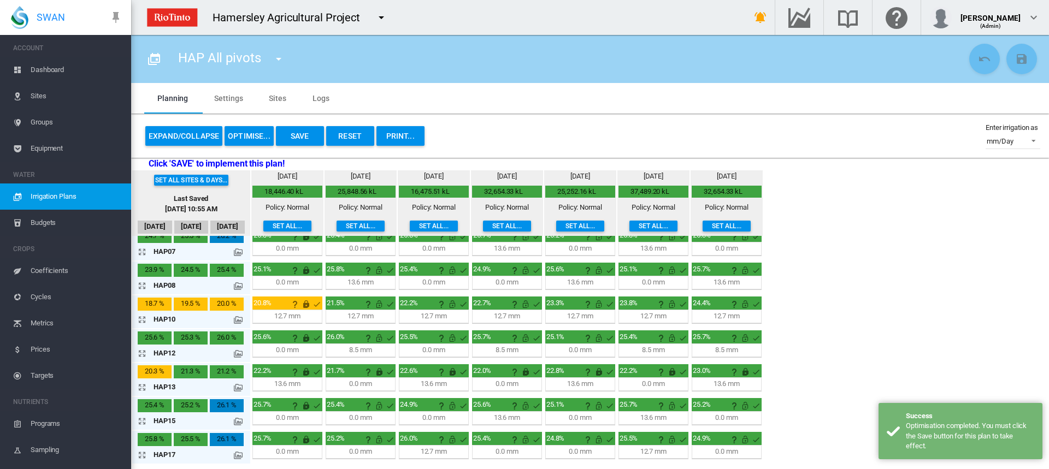
click at [295, 134] on button "Save" at bounding box center [300, 136] width 48 height 20
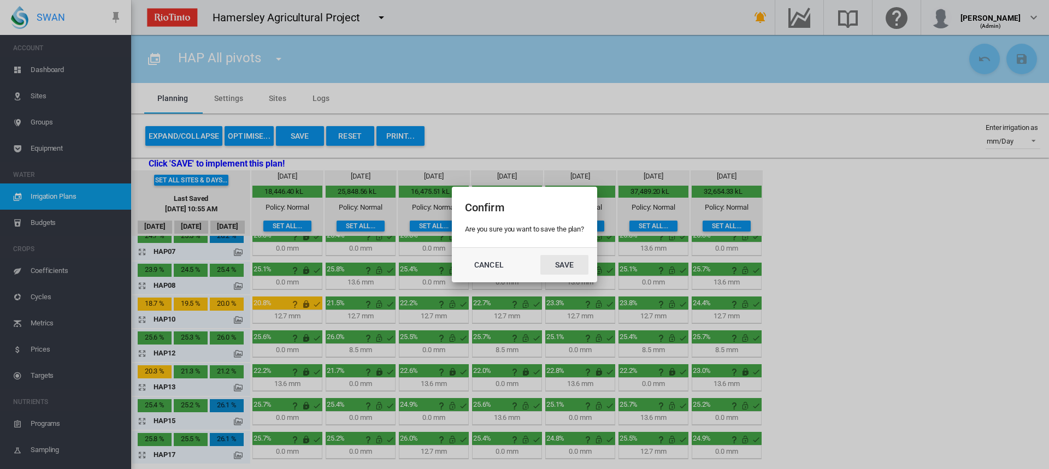
click at [566, 267] on button "Save" at bounding box center [564, 265] width 48 height 20
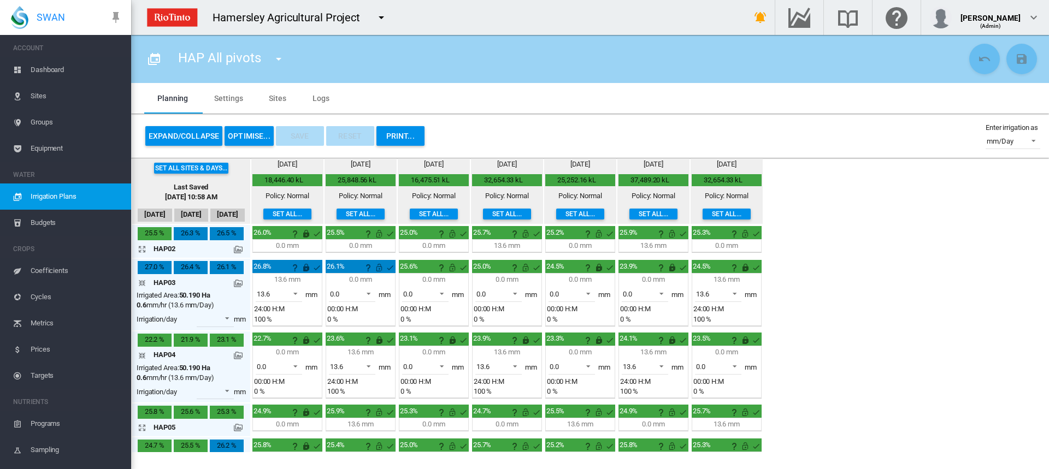
scroll to position [0, 0]
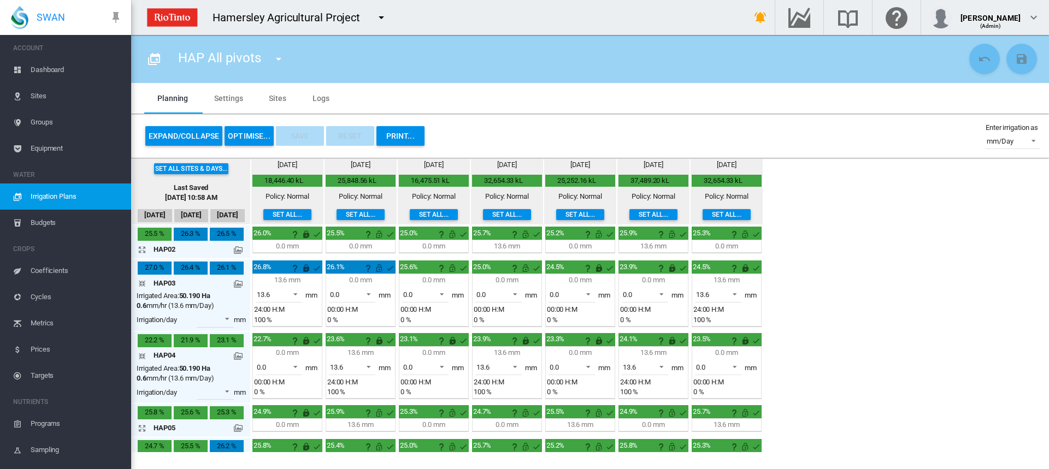
click at [140, 282] on md-icon "icon-arrow-collapse" at bounding box center [144, 283] width 13 height 13
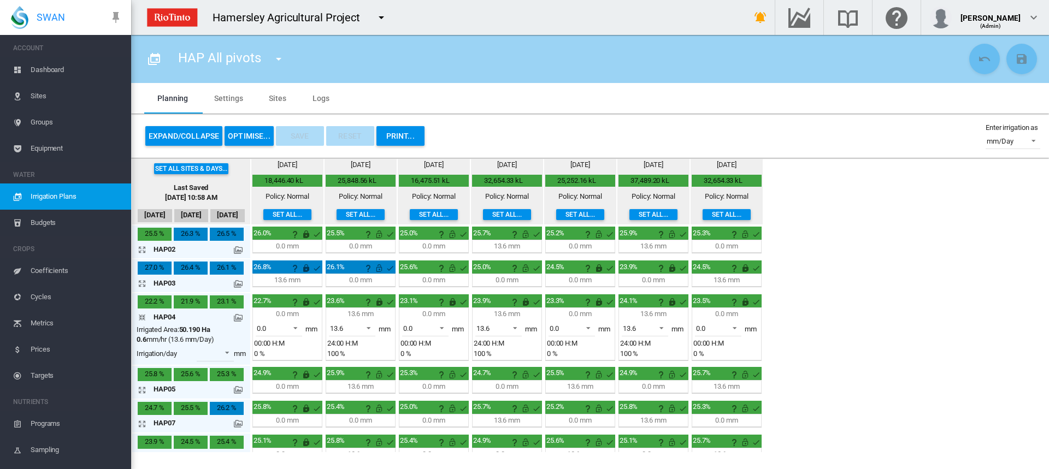
click at [139, 317] on md-icon "icon-arrow-collapse" at bounding box center [144, 317] width 13 height 13
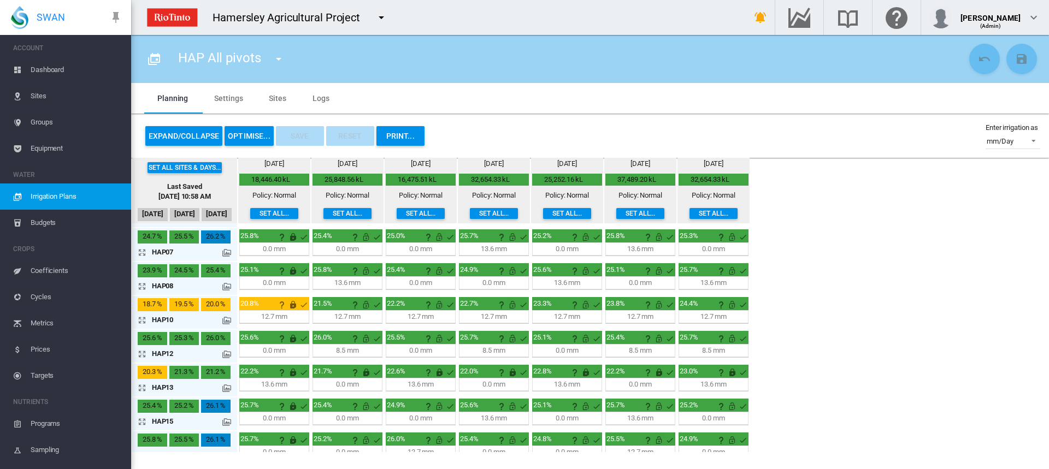
scroll to position [146, 0]
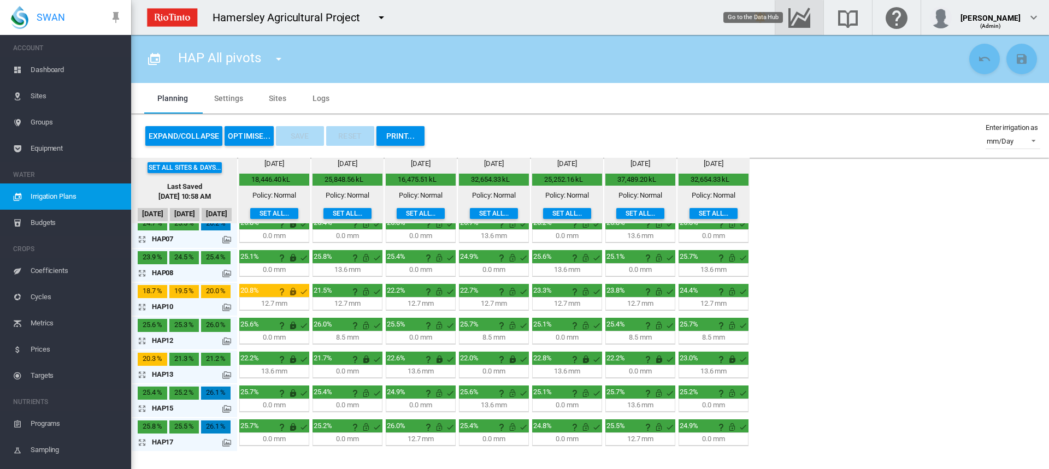
click at [810, 17] on md-icon "Go to the Data Hub" at bounding box center [799, 17] width 26 height 13
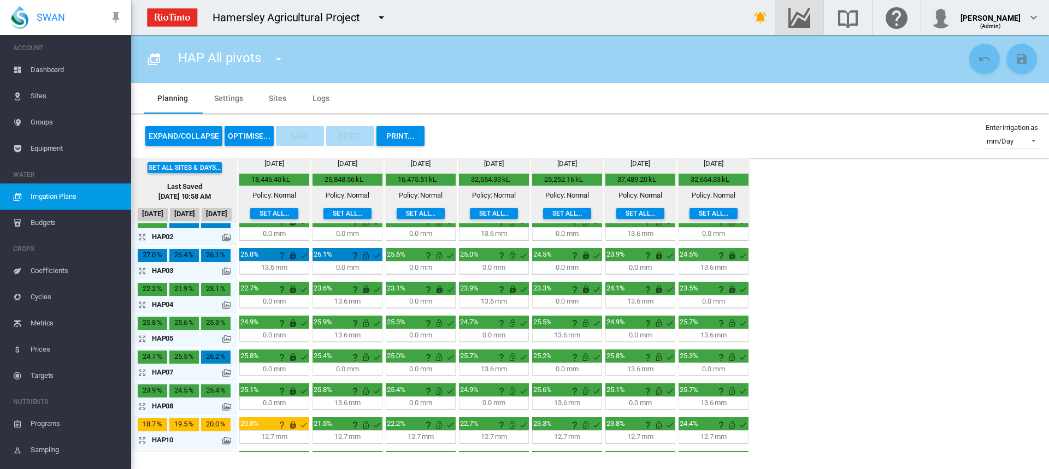
scroll to position [0, 0]
